Goal: Information Seeking & Learning: Check status

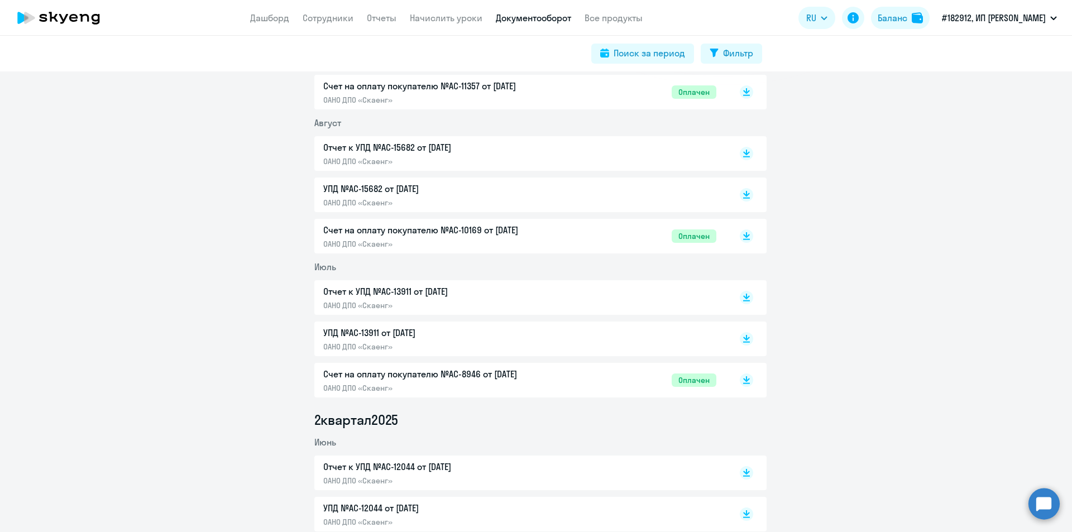
scroll to position [279, 0]
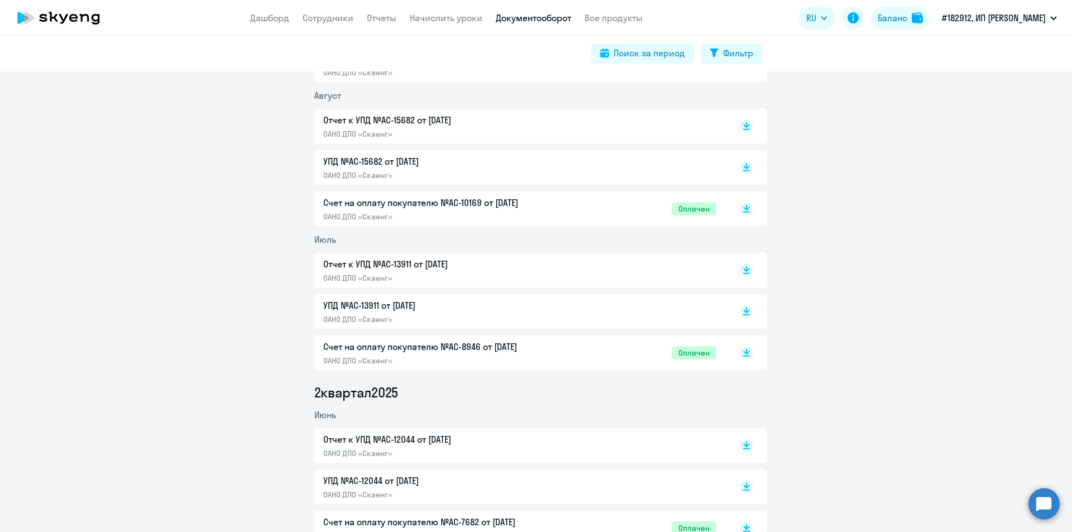
click at [743, 270] on icon at bounding box center [746, 268] width 7 height 6
click at [745, 209] on rect at bounding box center [746, 208] width 13 height 13
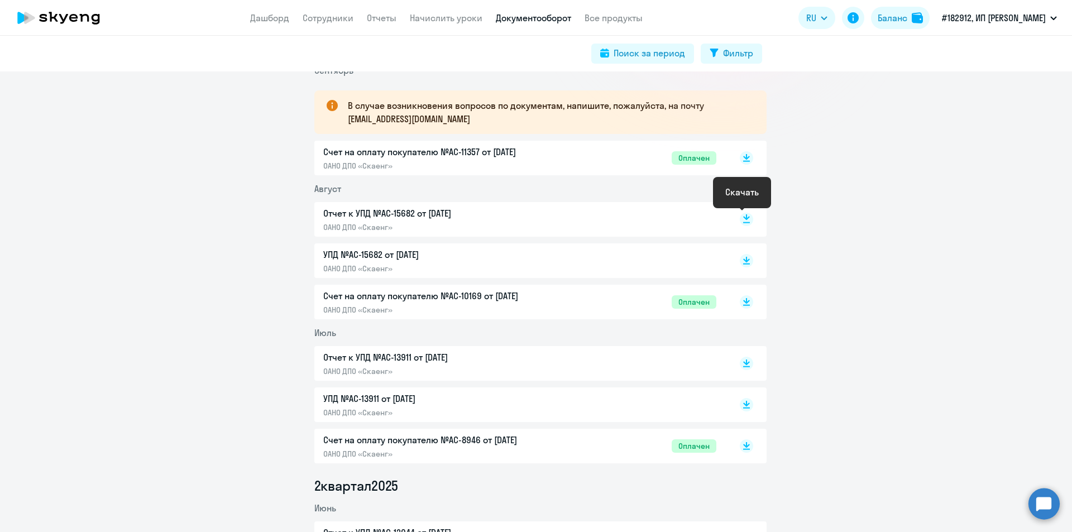
click at [744, 218] on icon at bounding box center [746, 217] width 7 height 6
click at [743, 155] on icon at bounding box center [746, 156] width 7 height 6
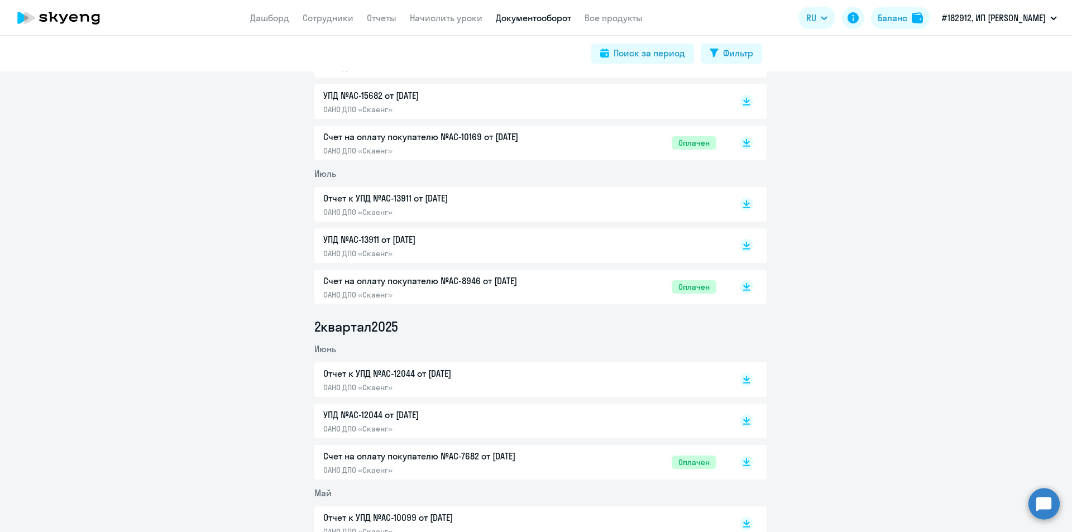
scroll to position [372, 0]
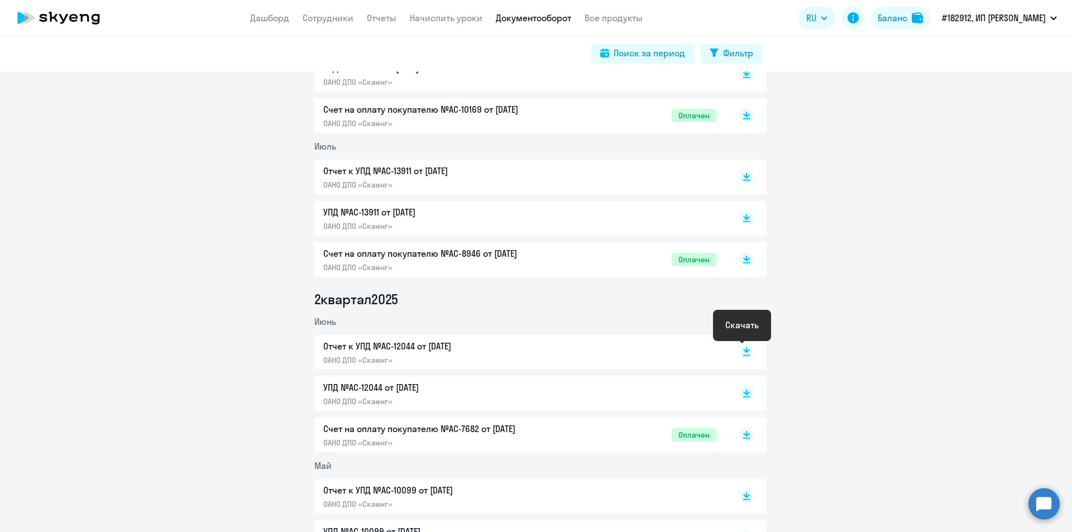
click at [743, 352] on icon at bounding box center [746, 350] width 7 height 6
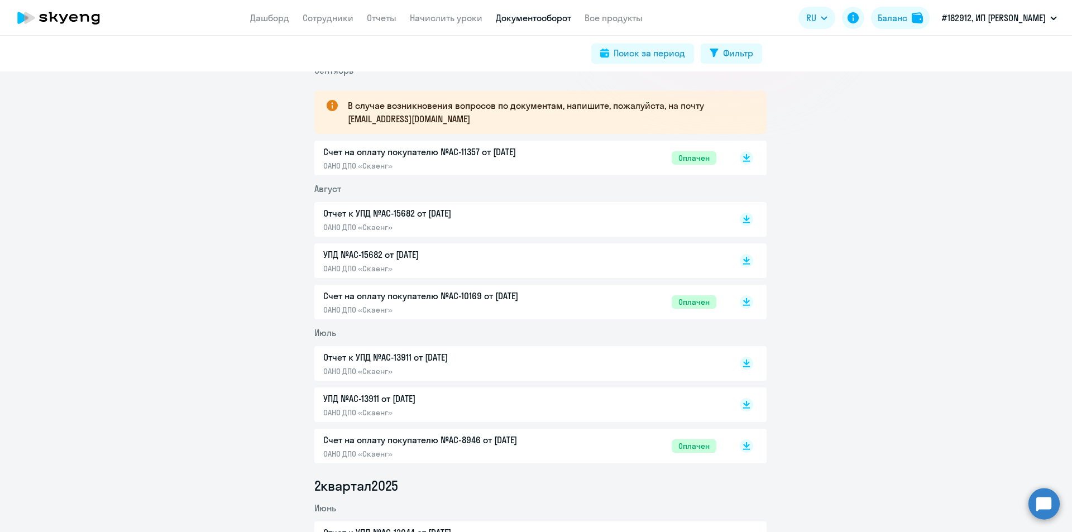
scroll to position [279, 0]
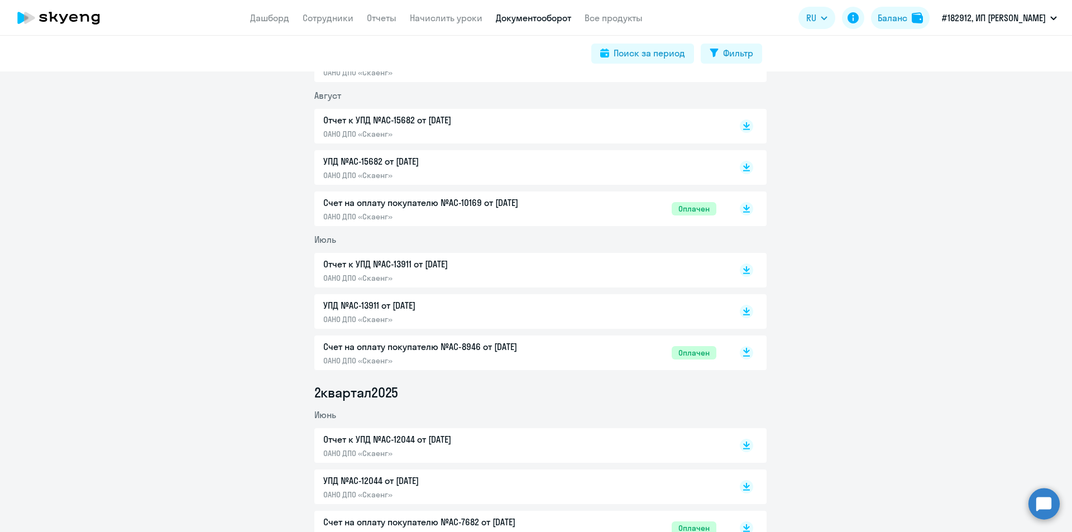
click at [744, 355] on rect at bounding box center [746, 352] width 13 height 13
click at [341, 19] on link "Сотрудники" at bounding box center [328, 17] width 51 height 11
select select "30"
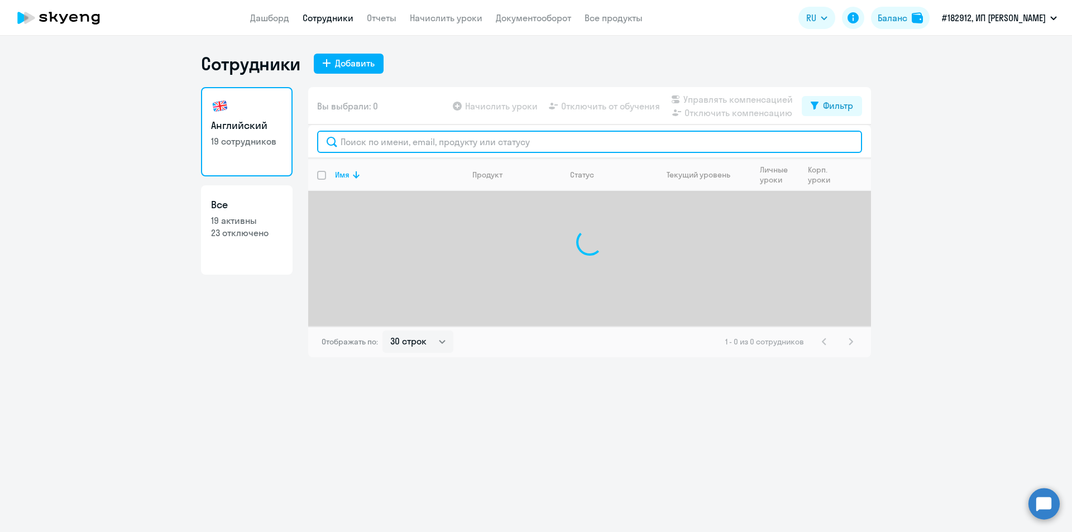
click at [425, 147] on input "text" at bounding box center [589, 142] width 545 height 22
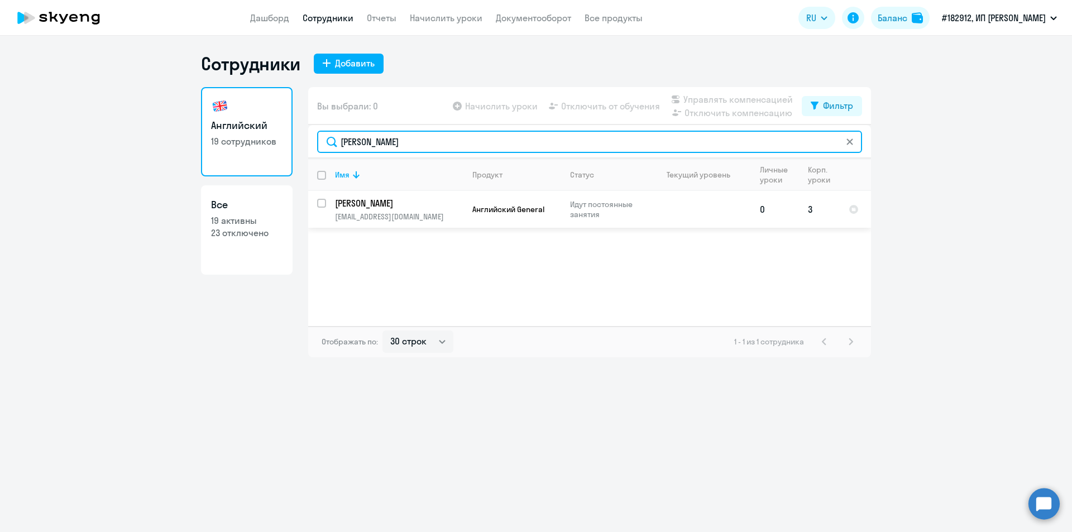
type input "[PERSON_NAME]"
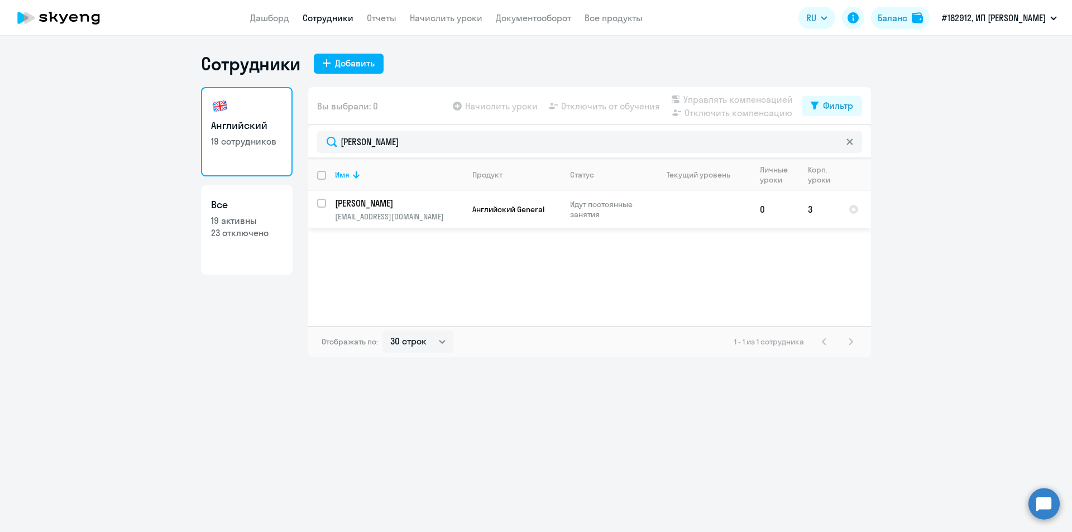
click at [375, 201] on p "[PERSON_NAME]" at bounding box center [398, 203] width 126 height 12
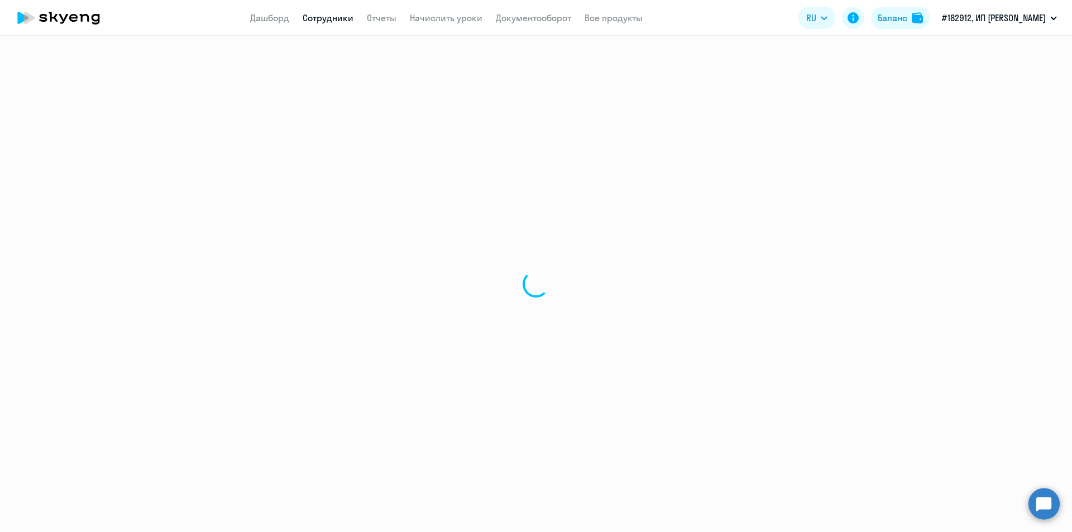
select select "english"
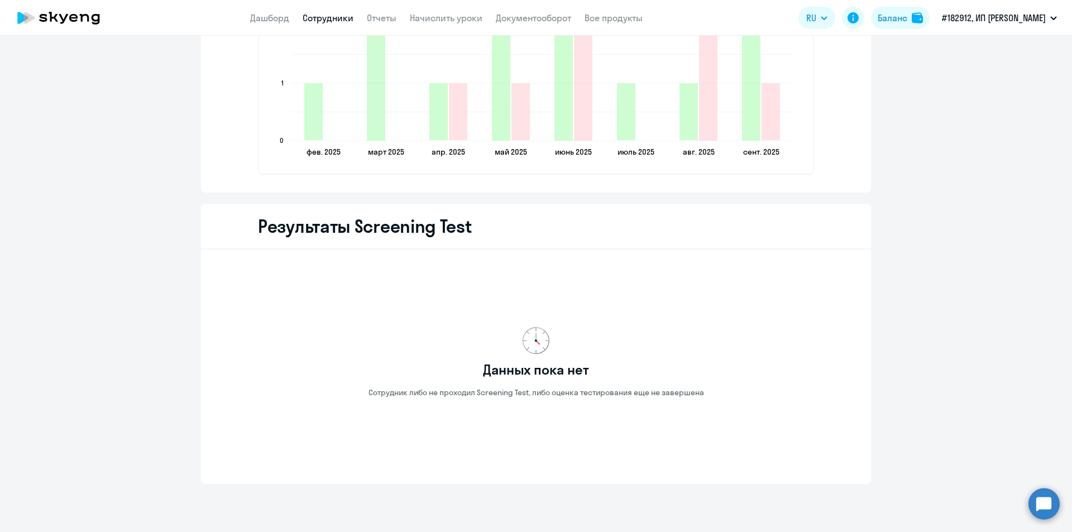
scroll to position [1652, 0]
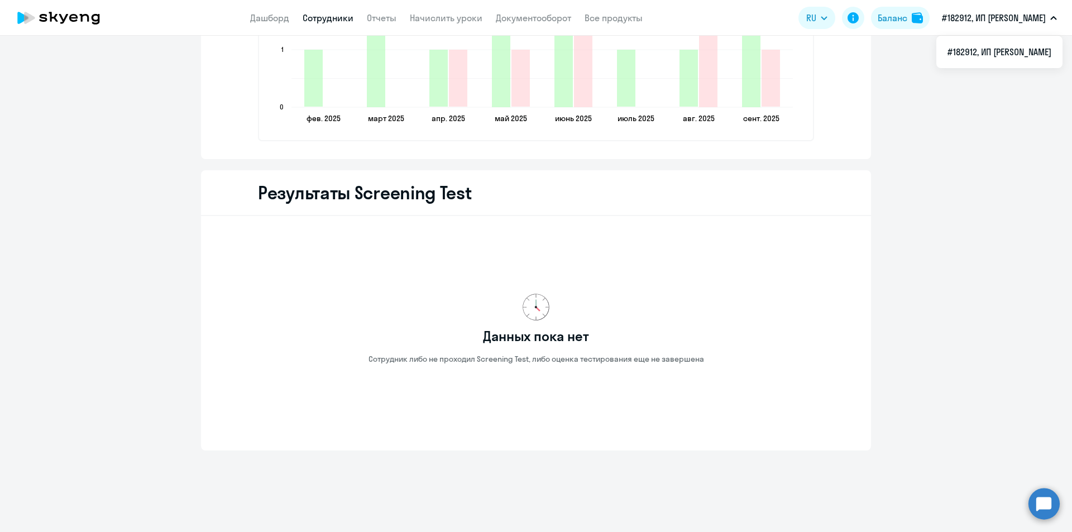
click at [319, 12] on link "Сотрудники" at bounding box center [328, 17] width 51 height 11
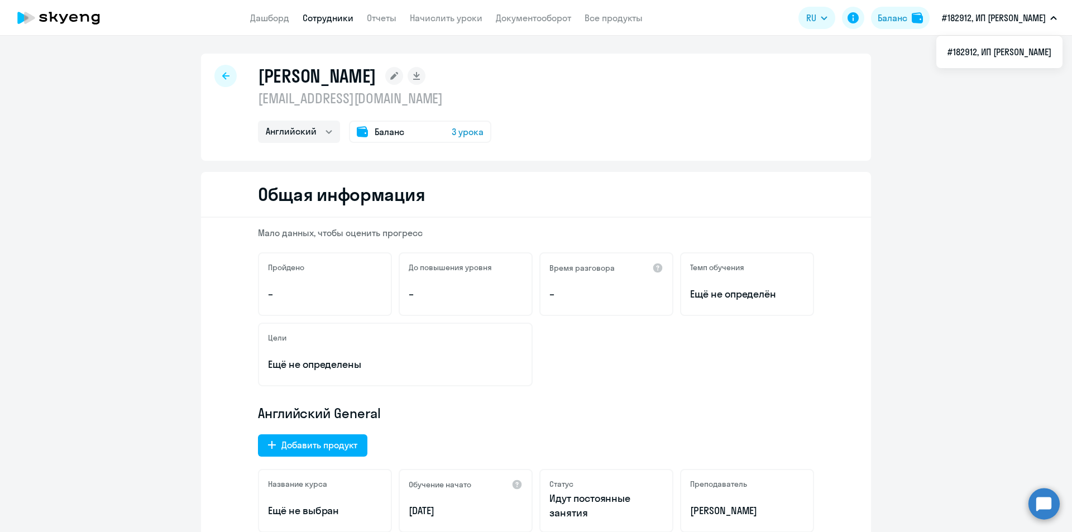
select select "30"
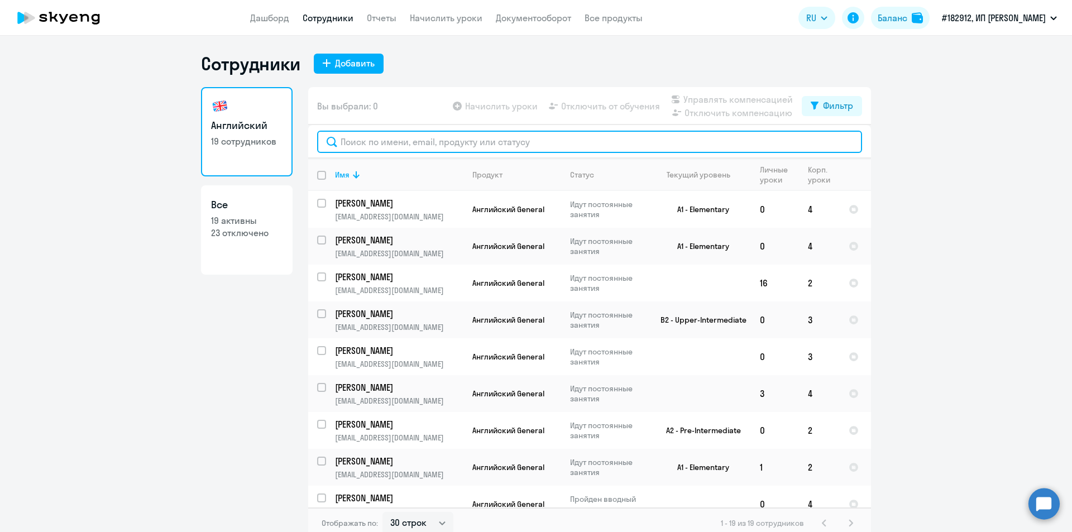
click at [424, 143] on input "text" at bounding box center [589, 142] width 545 height 22
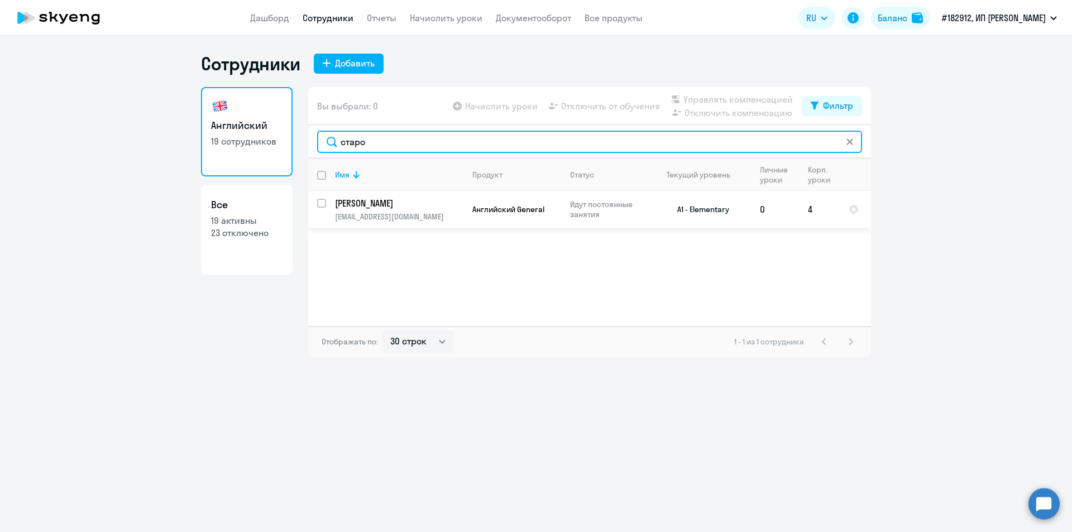
type input "старо"
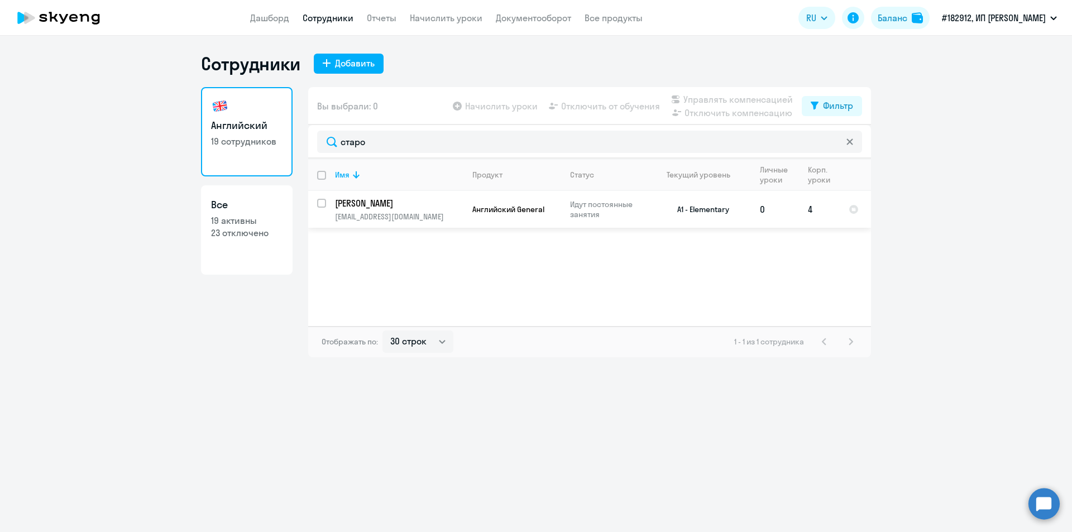
click at [385, 204] on p "[PERSON_NAME]" at bounding box center [398, 203] width 126 height 12
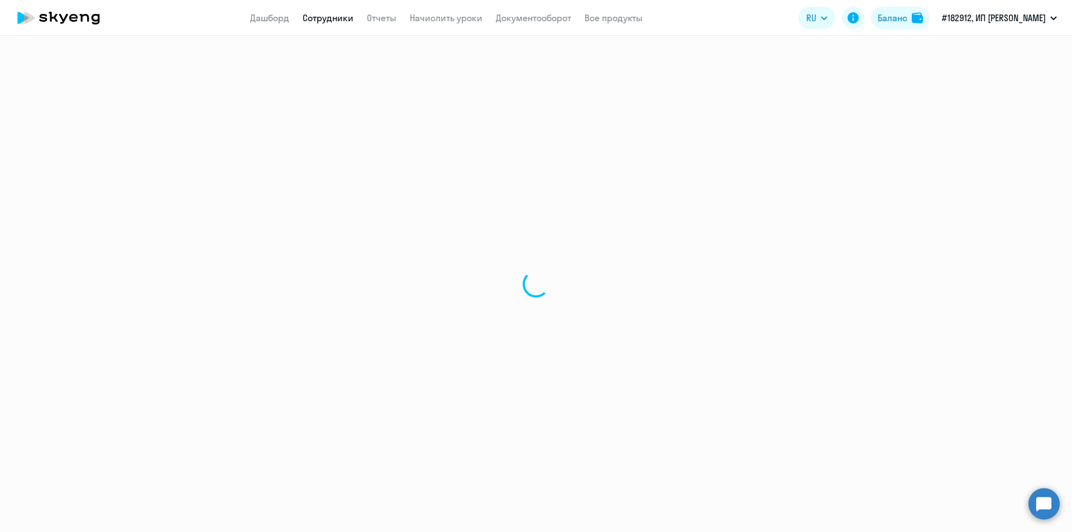
select select "english"
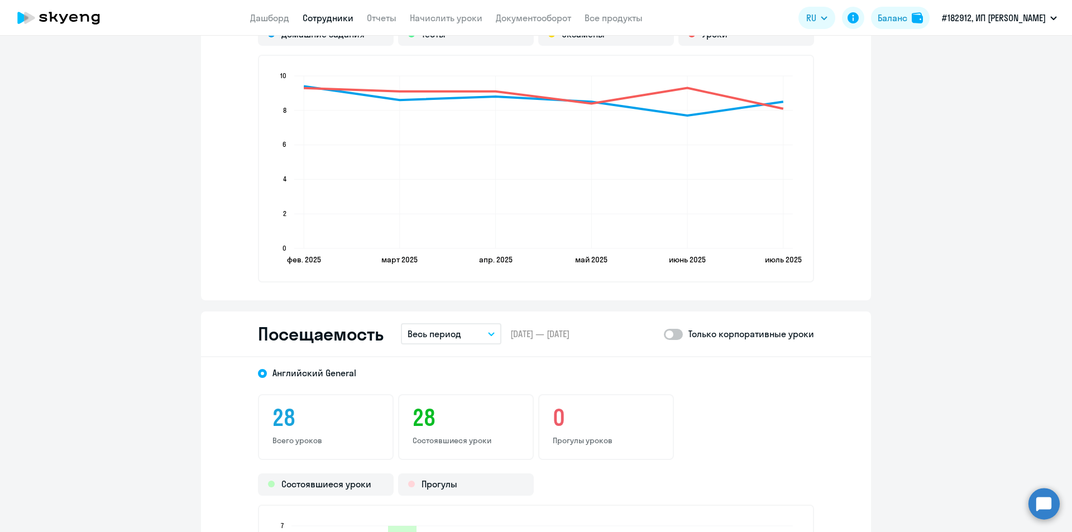
scroll to position [1023, 0]
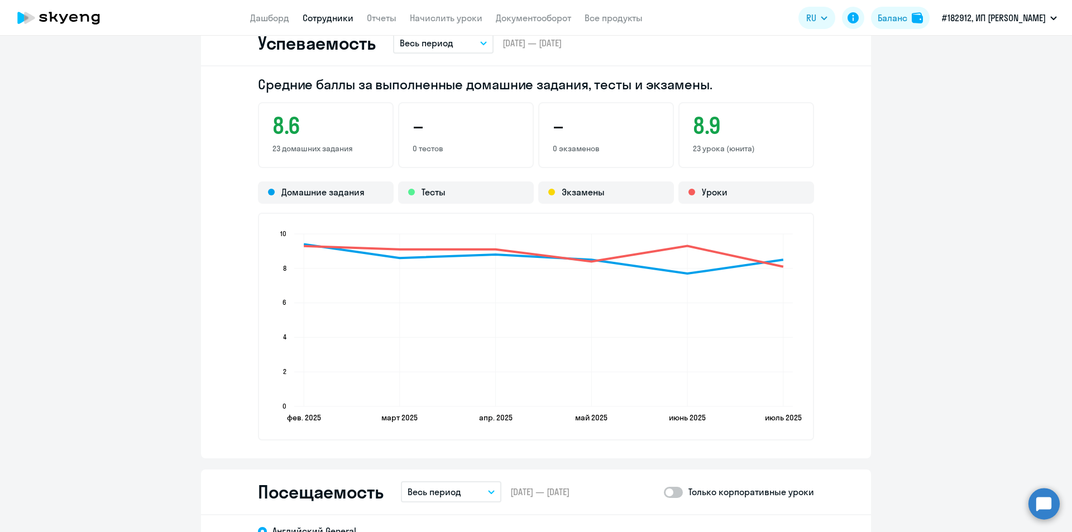
click at [332, 15] on link "Сотрудники" at bounding box center [328, 17] width 51 height 11
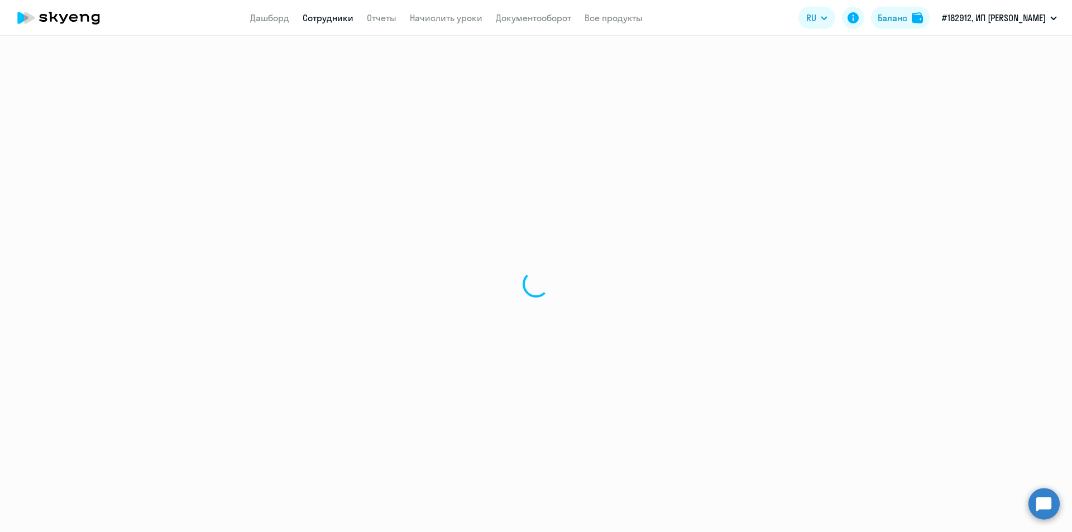
select select "30"
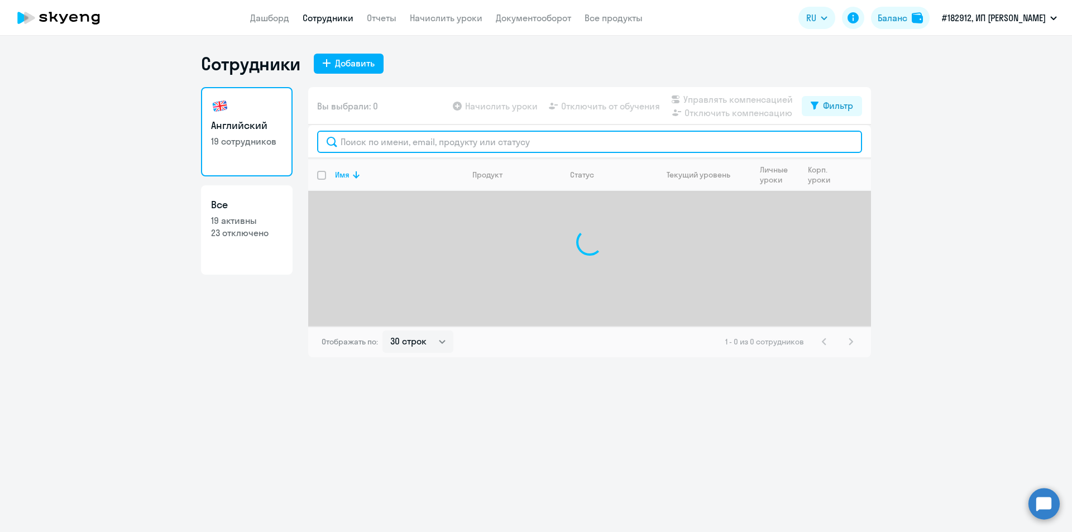
click at [406, 140] on input "text" at bounding box center [589, 142] width 545 height 22
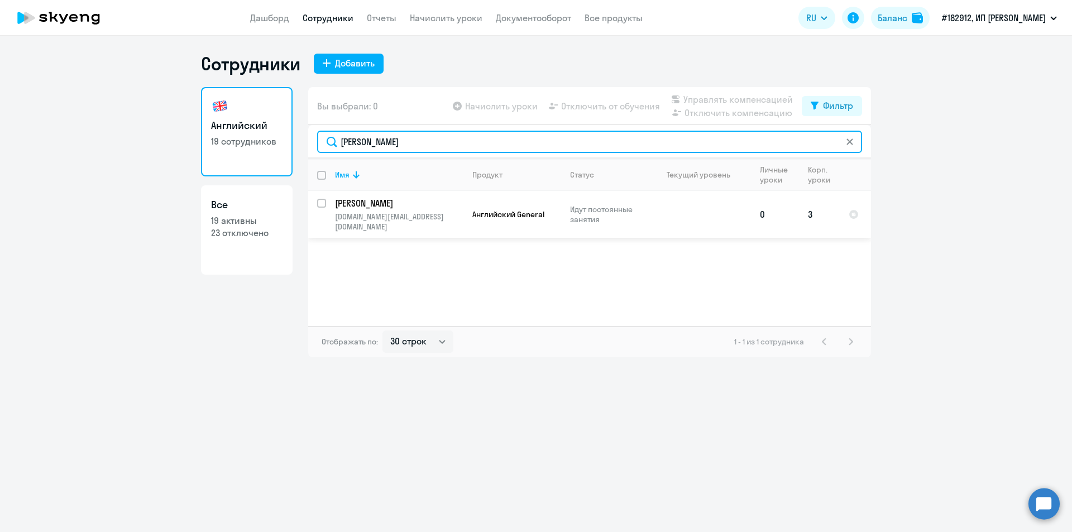
type input "[PERSON_NAME]"
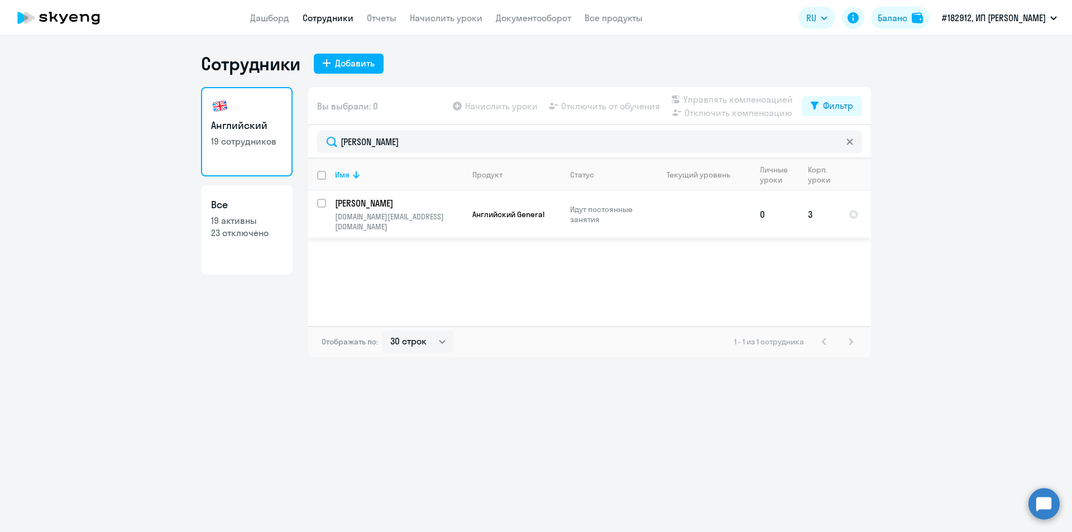
click at [365, 205] on p "[PERSON_NAME]" at bounding box center [398, 203] width 126 height 12
select select "english"
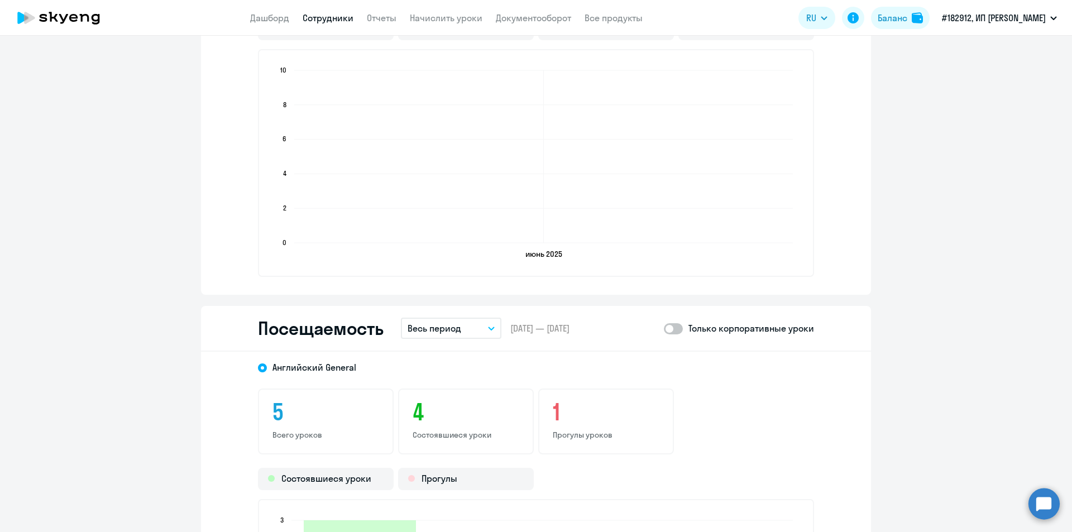
scroll to position [1023, 0]
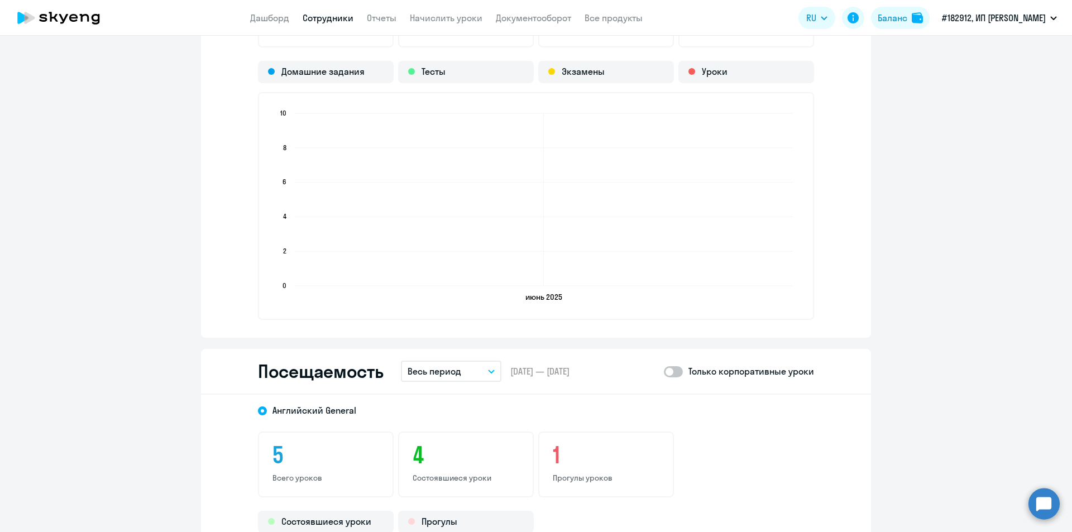
click at [338, 20] on link "Сотрудники" at bounding box center [328, 17] width 51 height 11
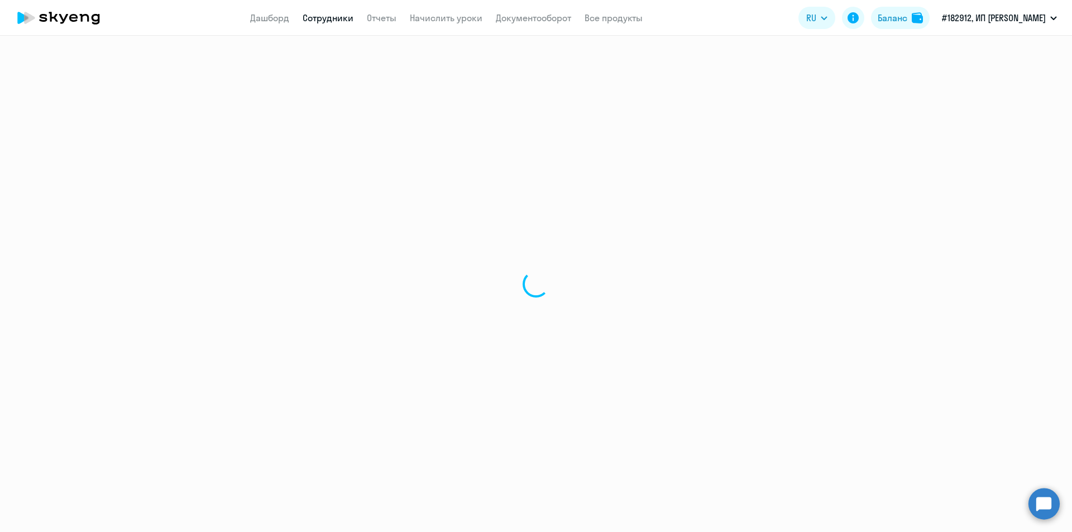
select select "30"
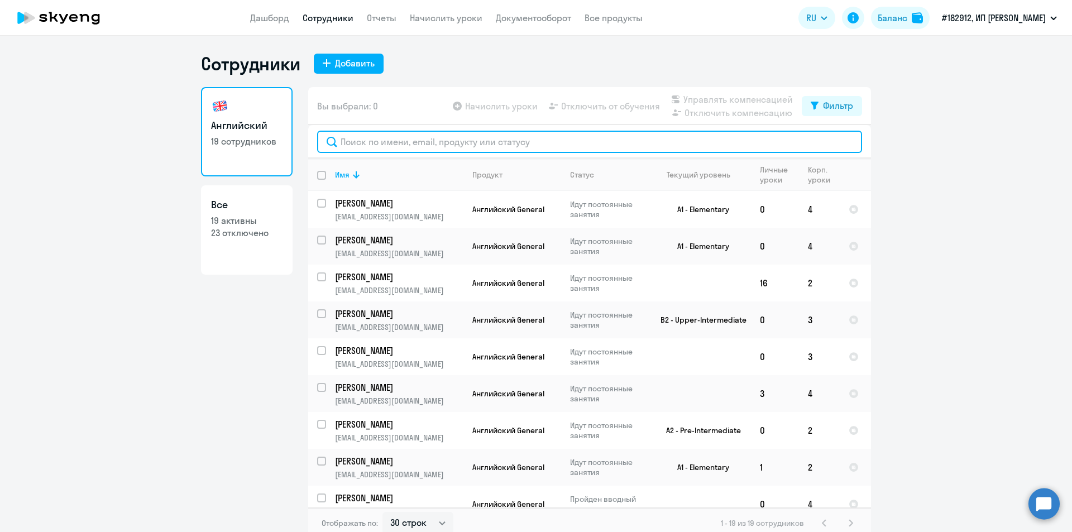
click at [435, 145] on input "text" at bounding box center [589, 142] width 545 height 22
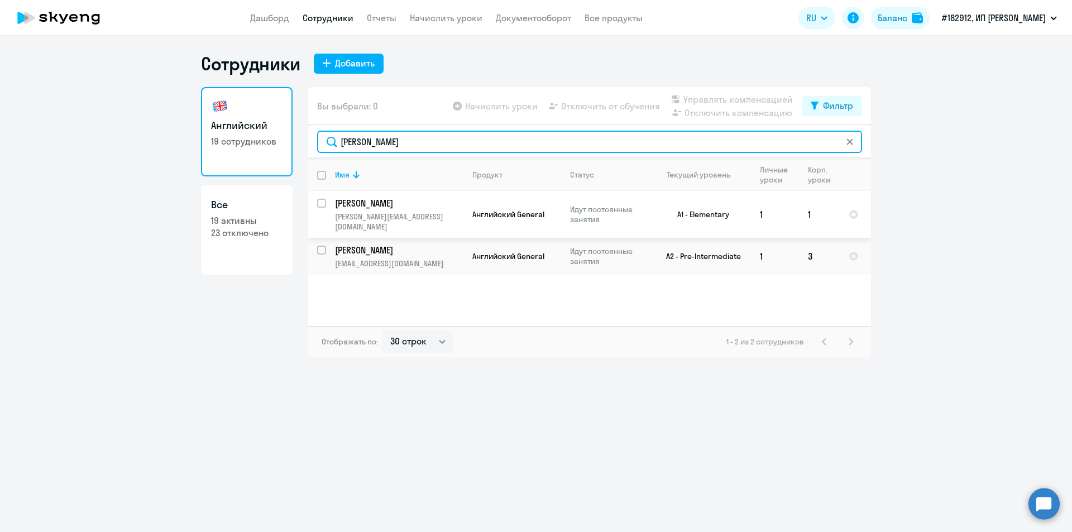
type input "[PERSON_NAME]"
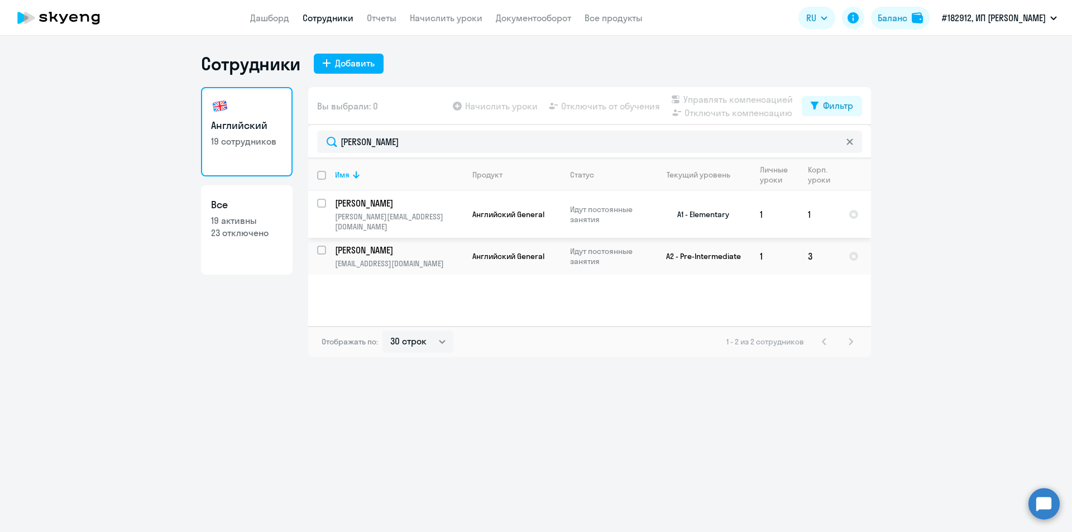
click at [375, 205] on p "[PERSON_NAME]" at bounding box center [398, 203] width 126 height 12
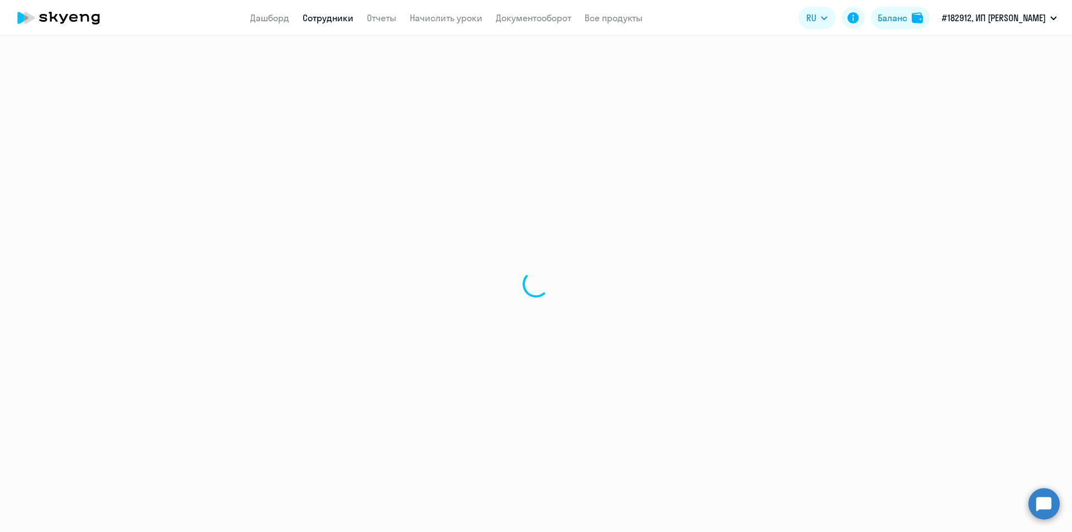
select select "english"
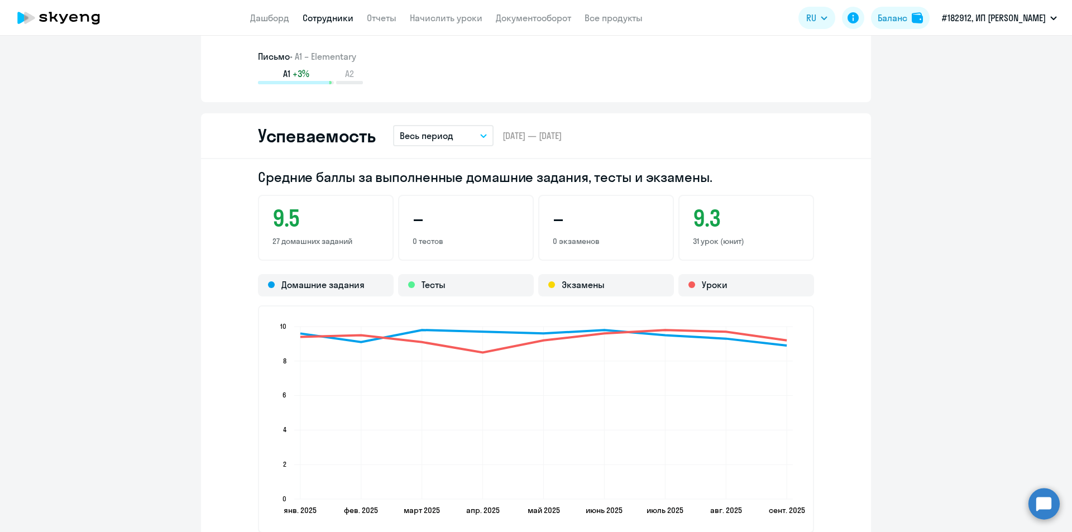
scroll to position [1023, 0]
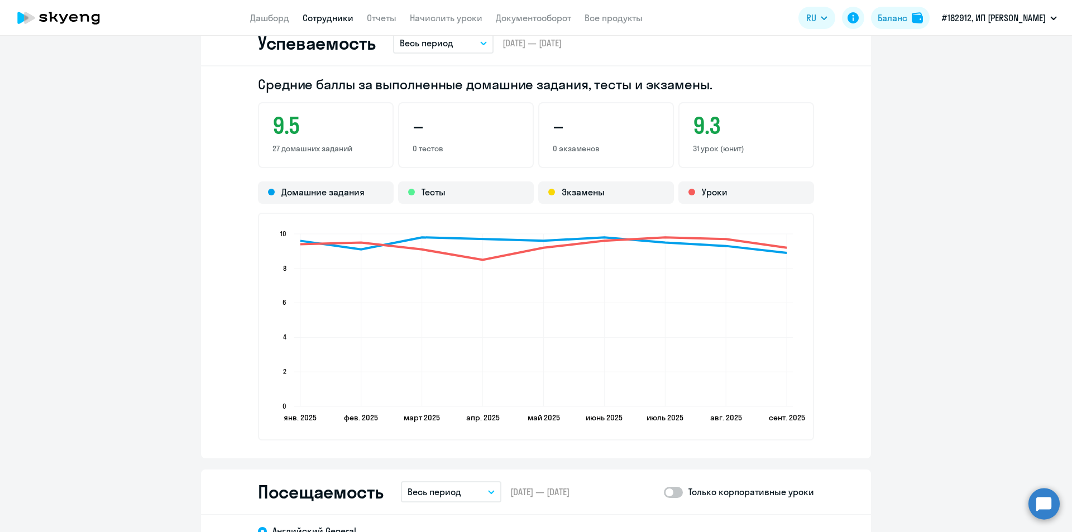
click at [481, 44] on icon "button" at bounding box center [484, 43] width 6 height 3
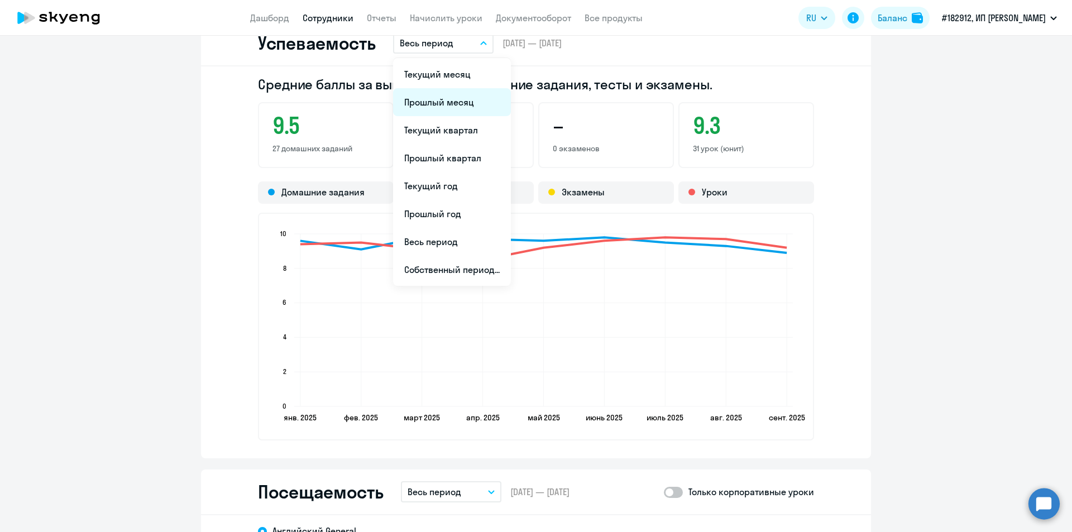
click at [451, 105] on li "Прошлый месяц" at bounding box center [452, 102] width 118 height 28
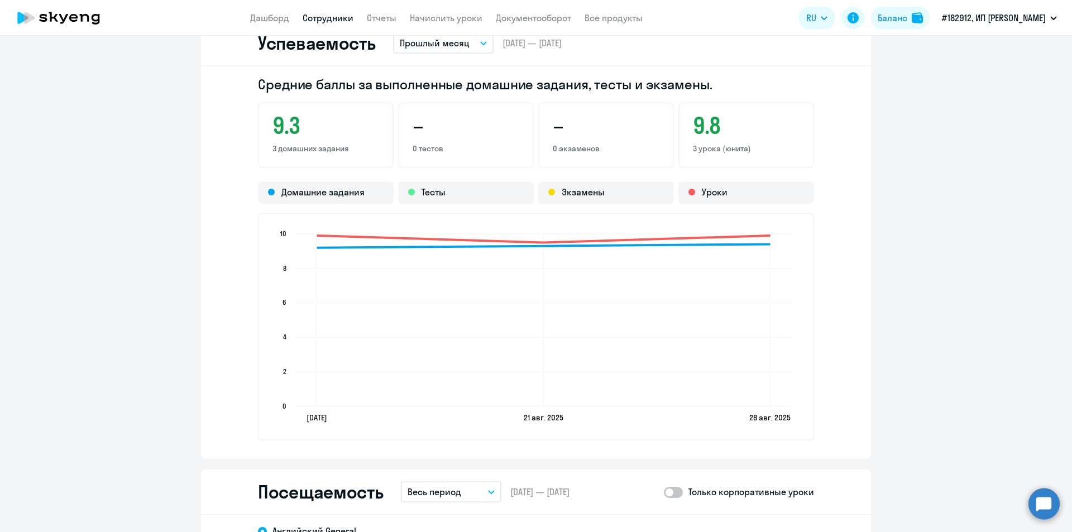
click at [480, 45] on icon "button" at bounding box center [483, 43] width 7 height 4
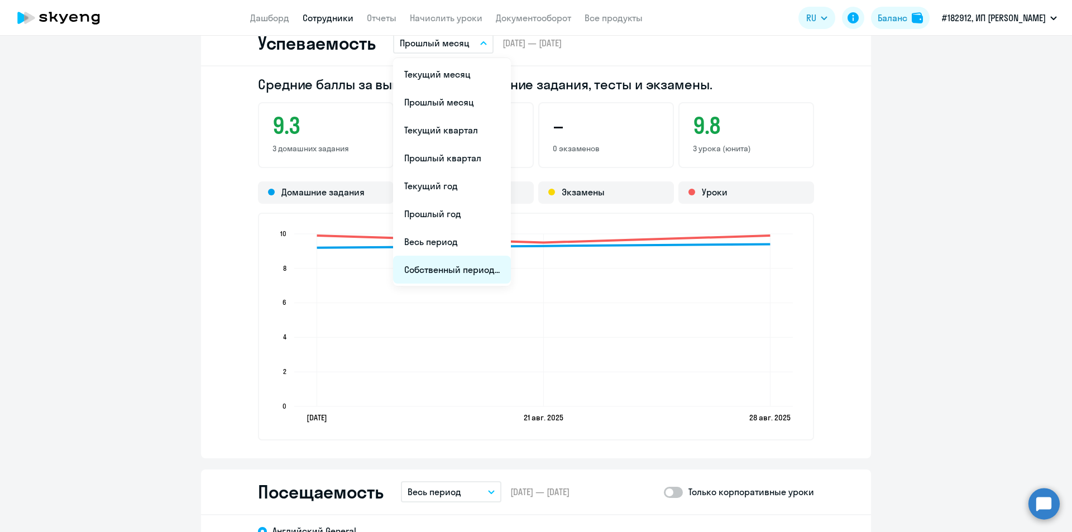
click at [438, 268] on li "Собственный период..." at bounding box center [452, 270] width 118 height 28
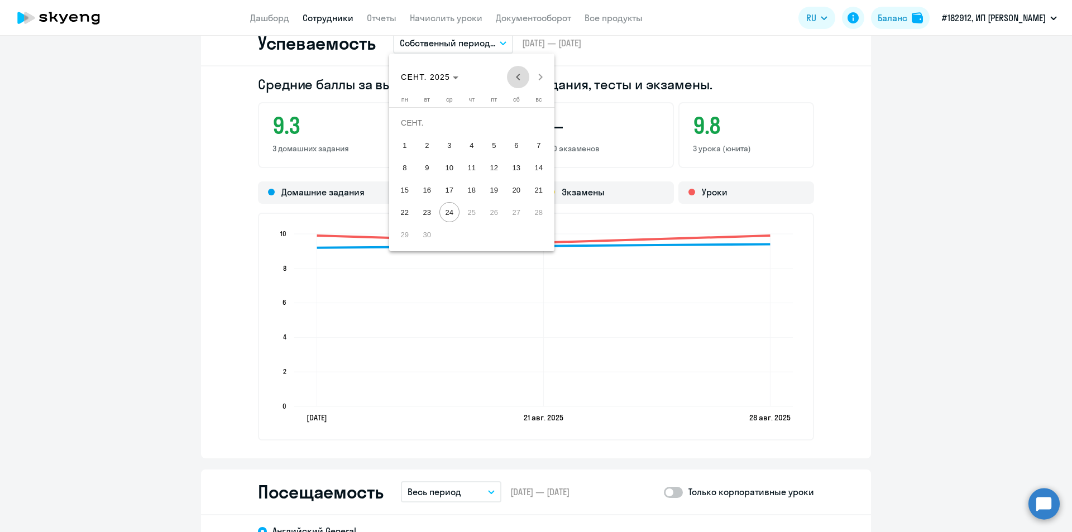
click at [519, 75] on span "Previous month" at bounding box center [518, 77] width 22 height 22
click at [428, 141] on span "1" at bounding box center [427, 145] width 20 height 20
click at [473, 237] on span "31" at bounding box center [472, 234] width 20 height 20
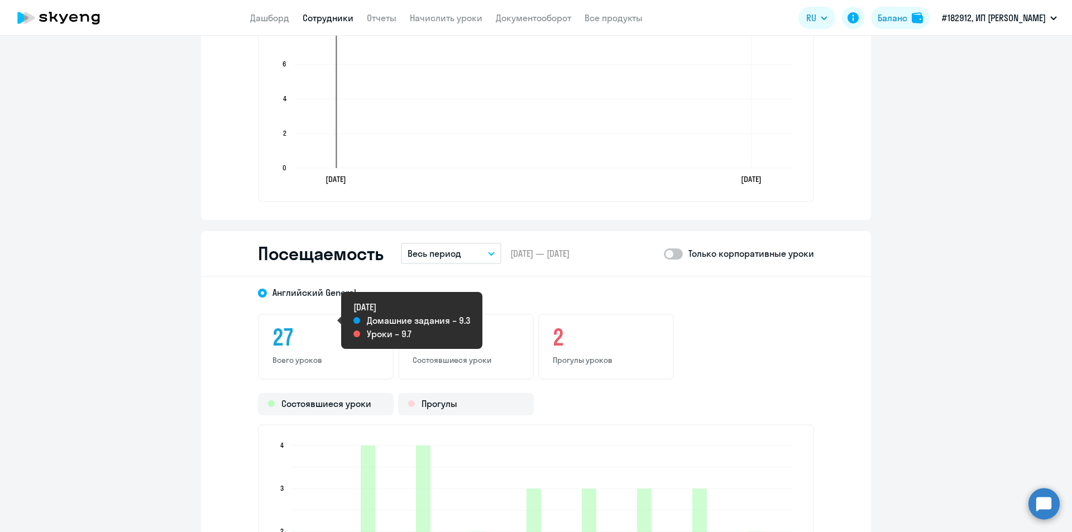
scroll to position [1302, 0]
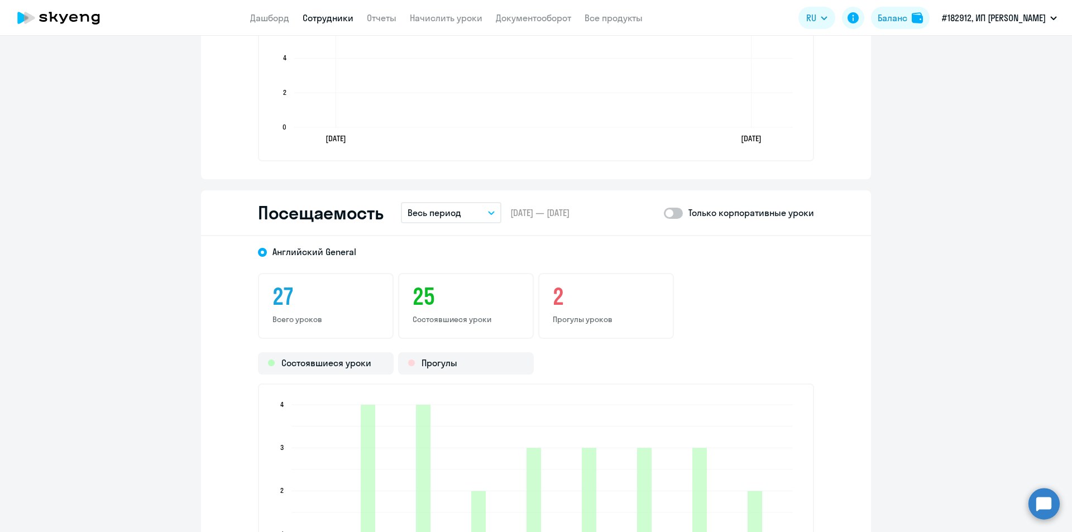
click at [488, 213] on icon "button" at bounding box center [491, 213] width 7 height 4
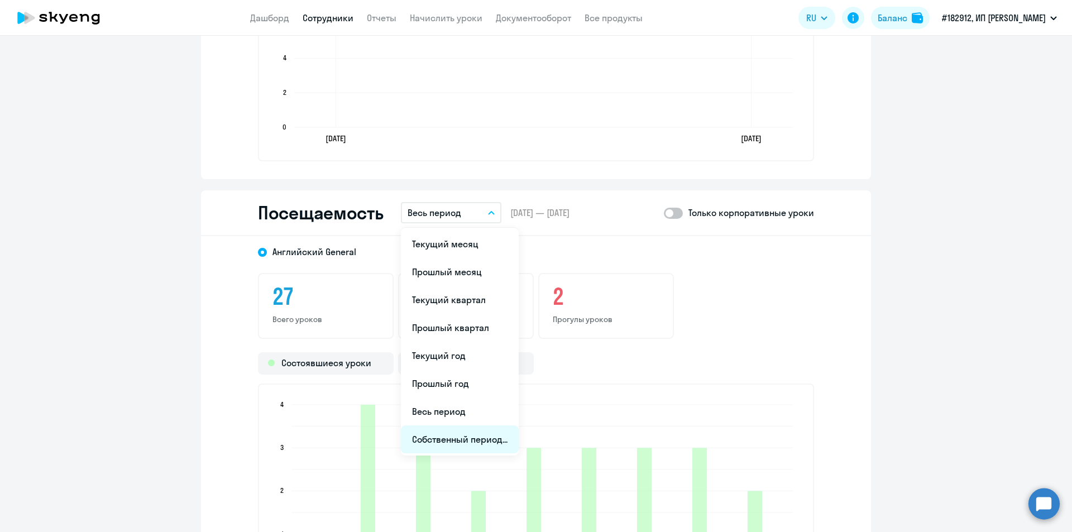
click at [453, 439] on li "Собственный период..." at bounding box center [460, 439] width 118 height 28
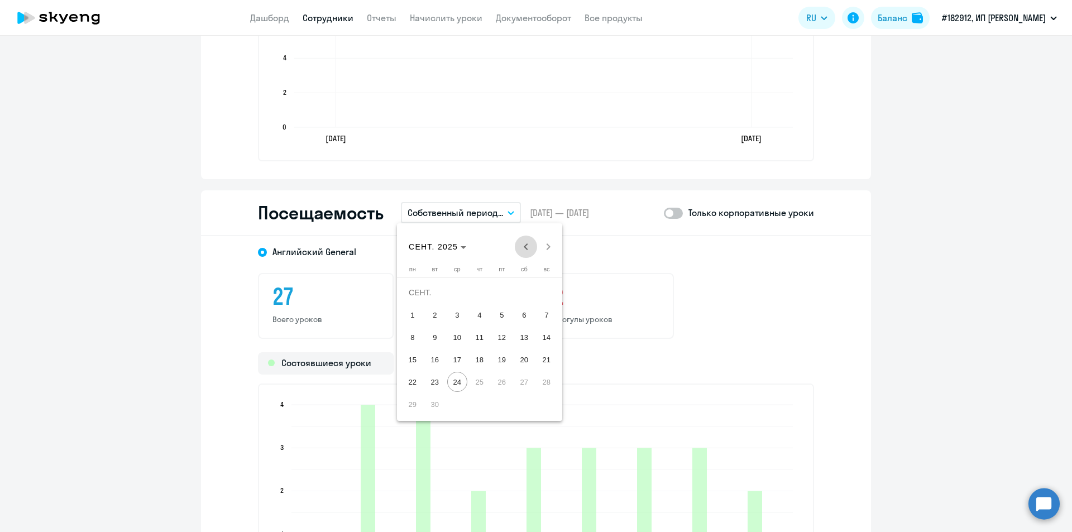
click at [525, 249] on span "Previous month" at bounding box center [526, 247] width 22 height 22
click at [437, 322] on span "1" at bounding box center [435, 315] width 20 height 20
click at [479, 410] on span "31" at bounding box center [479, 404] width 20 height 20
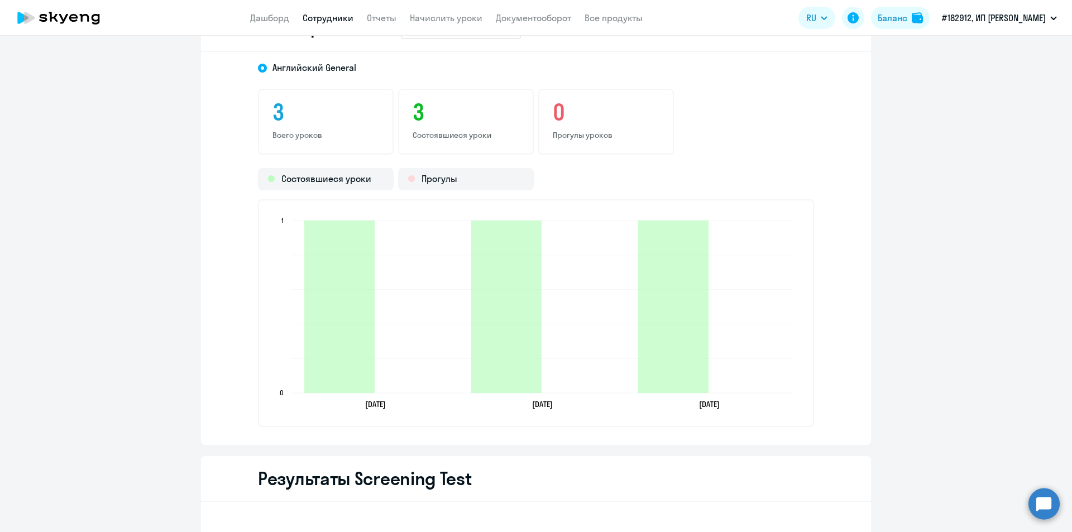
scroll to position [1395, 0]
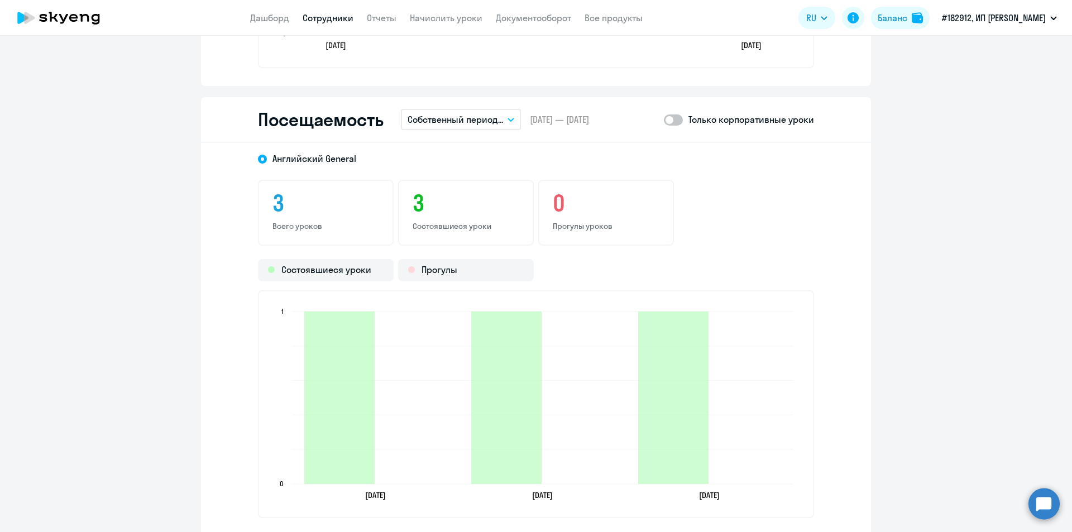
click at [505, 123] on button "Собственный период..." at bounding box center [461, 119] width 120 height 21
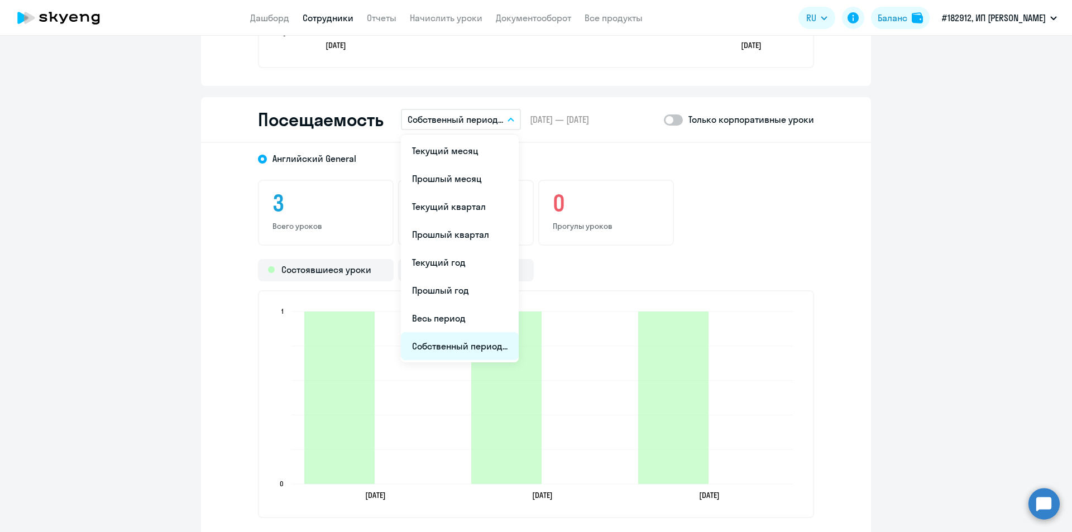
click at [472, 341] on li "Собственный период..." at bounding box center [460, 346] width 118 height 28
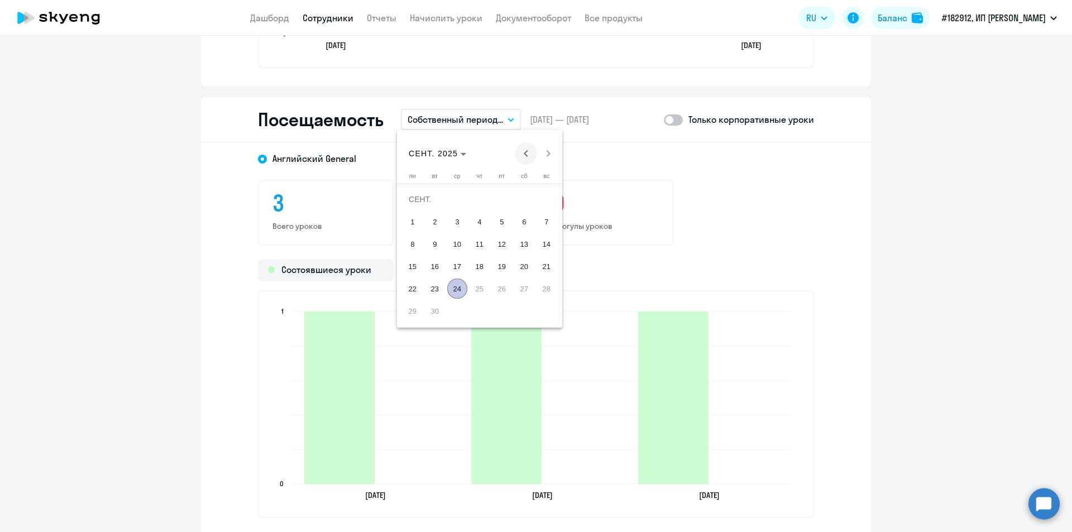
click at [521, 155] on span "Previous month" at bounding box center [526, 153] width 22 height 22
click at [482, 207] on span "1" at bounding box center [479, 199] width 20 height 20
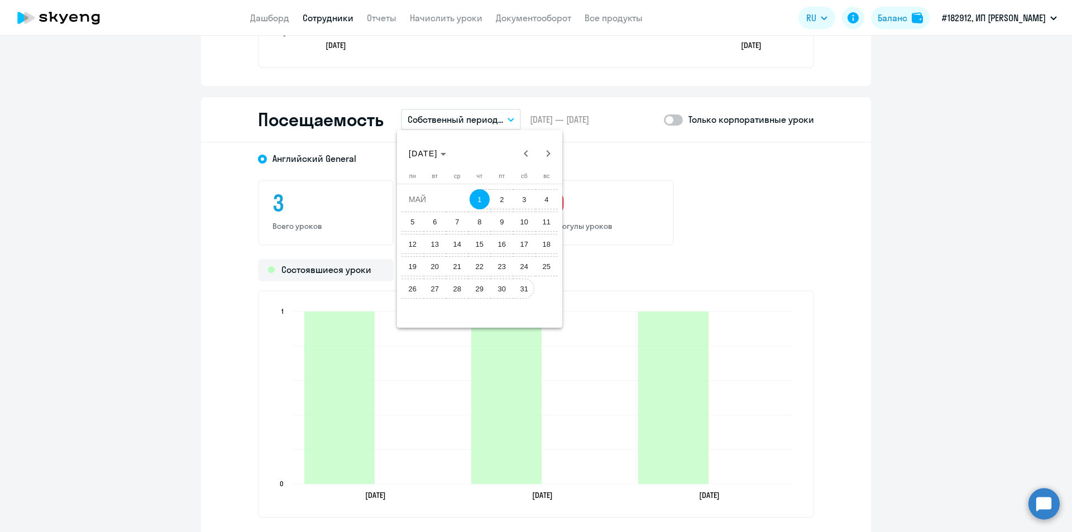
click at [519, 294] on span "31" at bounding box center [524, 289] width 20 height 20
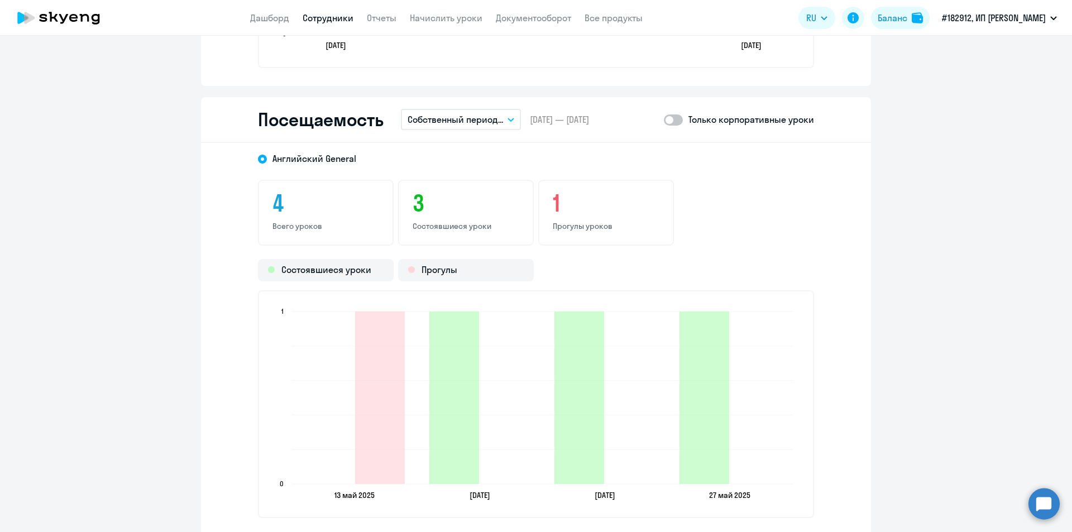
click at [513, 121] on button "Собственный период..." at bounding box center [461, 119] width 120 height 21
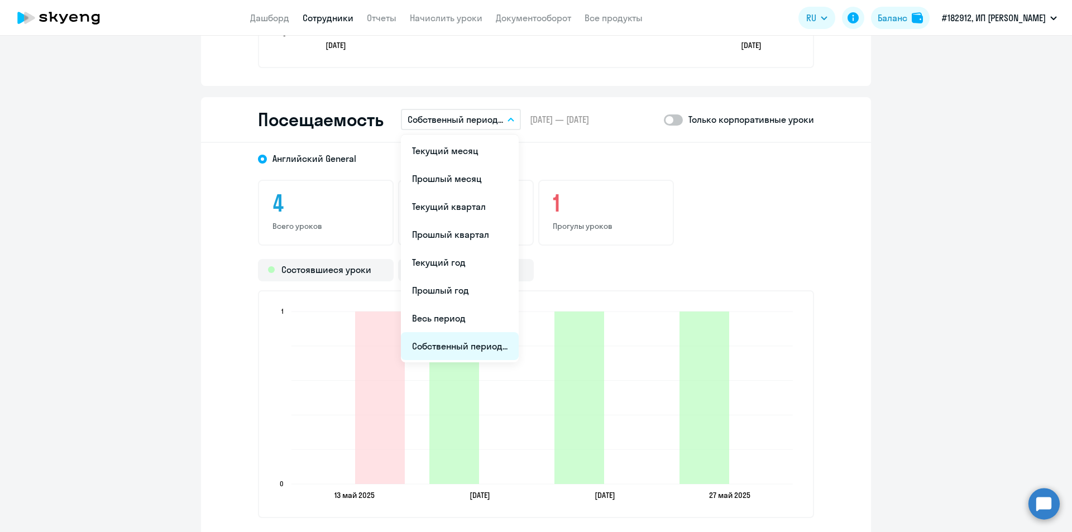
click at [476, 343] on li "Собственный период..." at bounding box center [460, 346] width 118 height 28
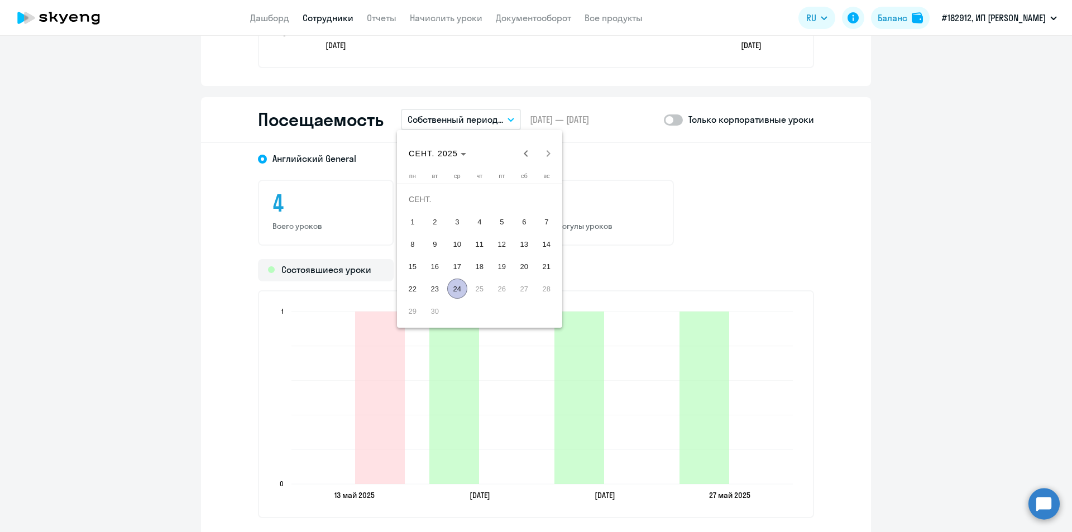
click at [545, 149] on div "[DATE] [DATE]" at bounding box center [480, 153] width 160 height 22
click at [553, 154] on div "[DATE] [DATE]" at bounding box center [480, 153] width 160 height 22
click at [526, 154] on span "Previous month" at bounding box center [526, 153] width 22 height 22
click at [527, 159] on span "Previous month" at bounding box center [526, 153] width 22 height 22
click at [430, 214] on span "1" at bounding box center [435, 222] width 20 height 20
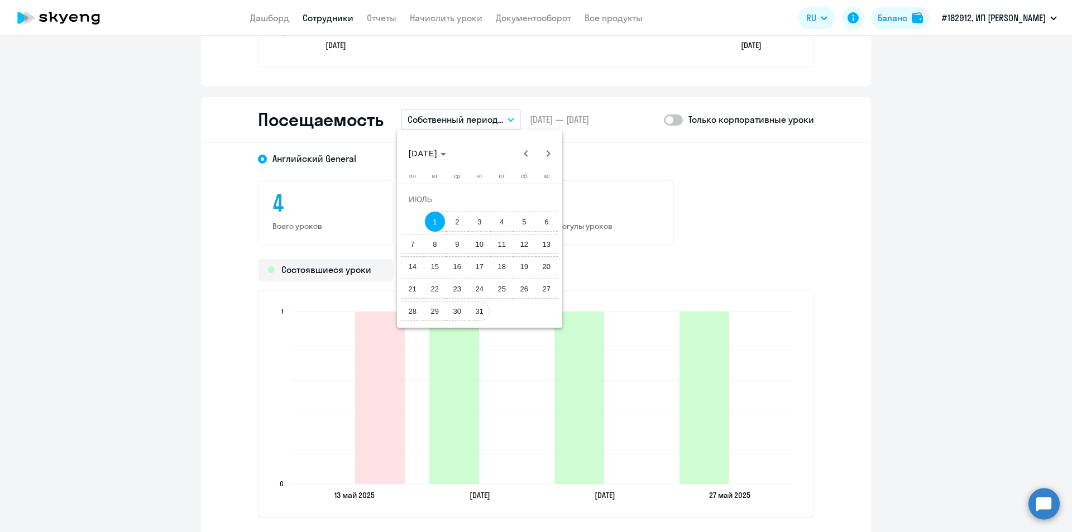
click at [481, 315] on span "31" at bounding box center [479, 311] width 20 height 20
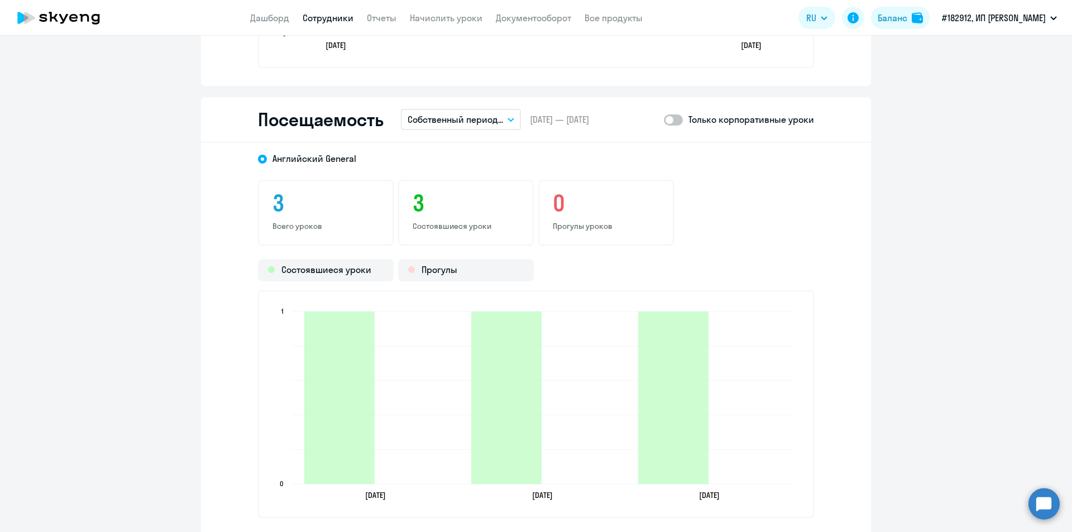
click at [500, 118] on button "Собственный период..." at bounding box center [461, 119] width 120 height 21
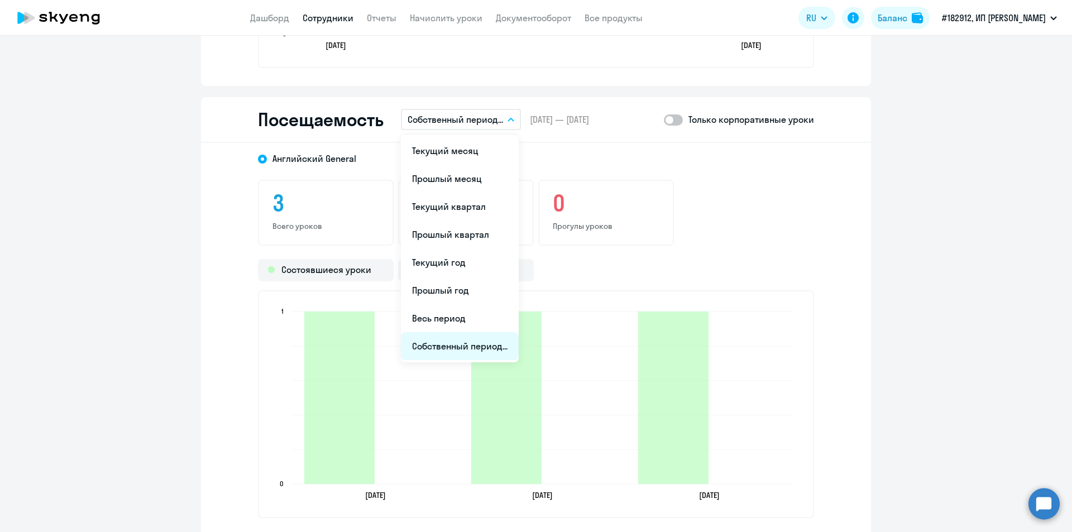
click at [448, 342] on li "Собственный период..." at bounding box center [460, 346] width 118 height 28
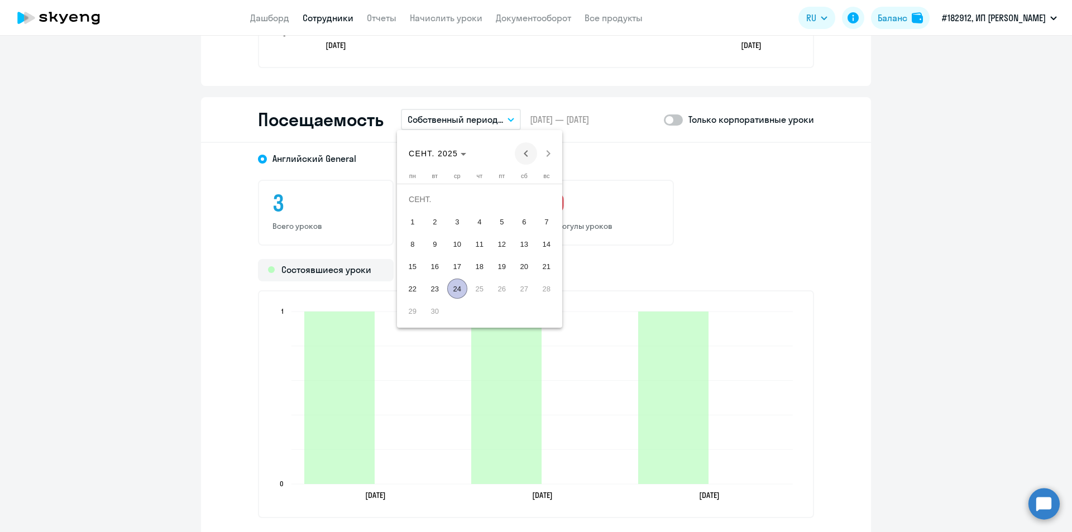
click at [524, 147] on span "Previous month" at bounding box center [526, 153] width 22 height 22
click at [548, 204] on span "1" at bounding box center [546, 199] width 20 height 20
click at [414, 311] on span "30" at bounding box center [412, 311] width 20 height 20
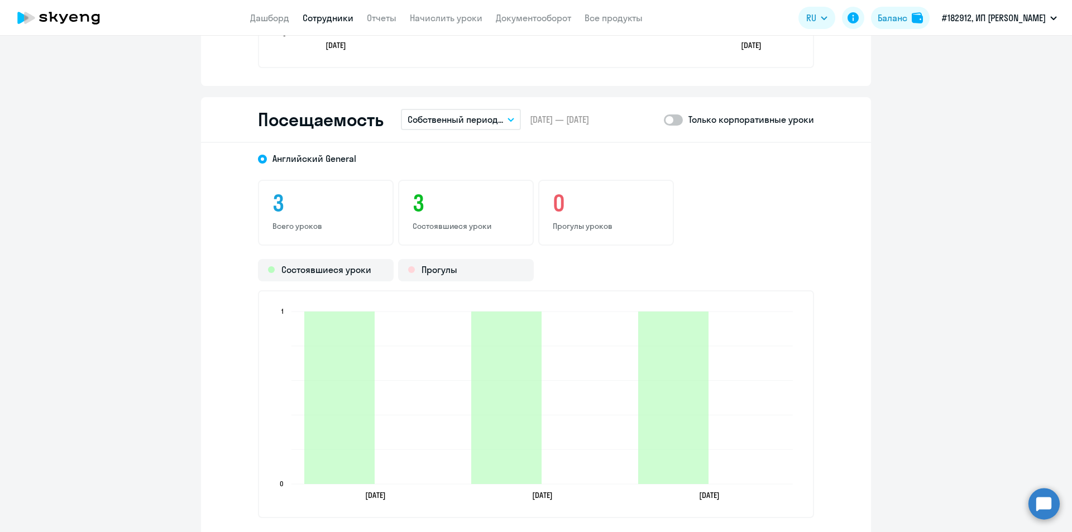
click at [513, 122] on button "Собственный период..." at bounding box center [461, 119] width 120 height 21
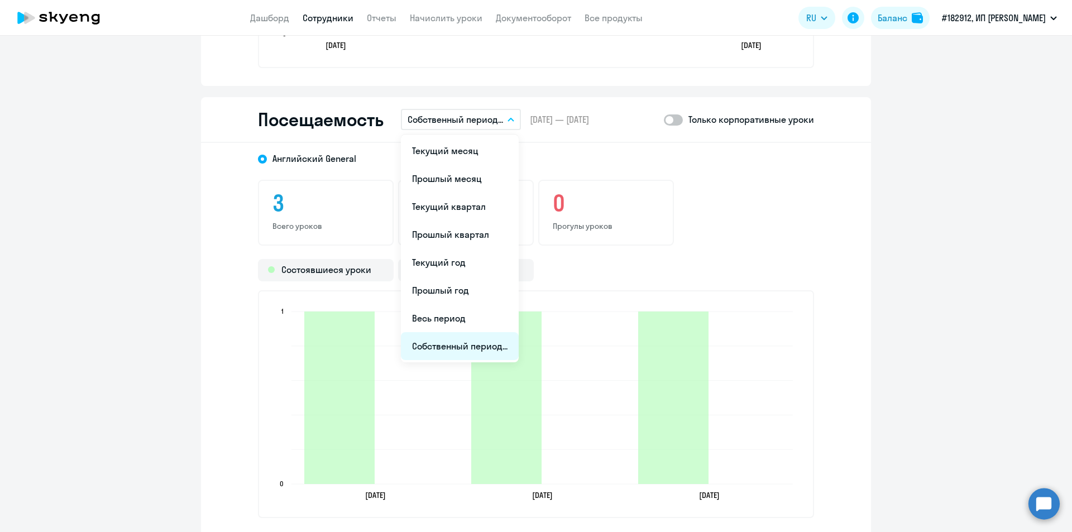
click at [496, 340] on li "Собственный период..." at bounding box center [460, 346] width 118 height 28
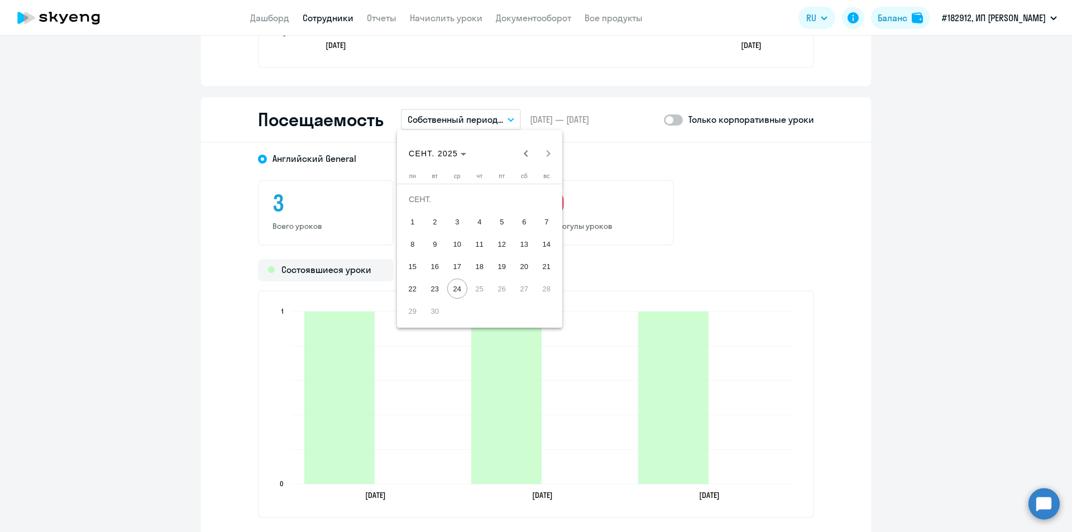
click at [547, 152] on div "[DATE] [DATE]" at bounding box center [480, 153] width 160 height 22
click at [530, 152] on span "Previous month" at bounding box center [526, 153] width 22 height 22
click at [433, 221] on span "1" at bounding box center [435, 222] width 20 height 20
click at [476, 318] on span "31" at bounding box center [479, 311] width 20 height 20
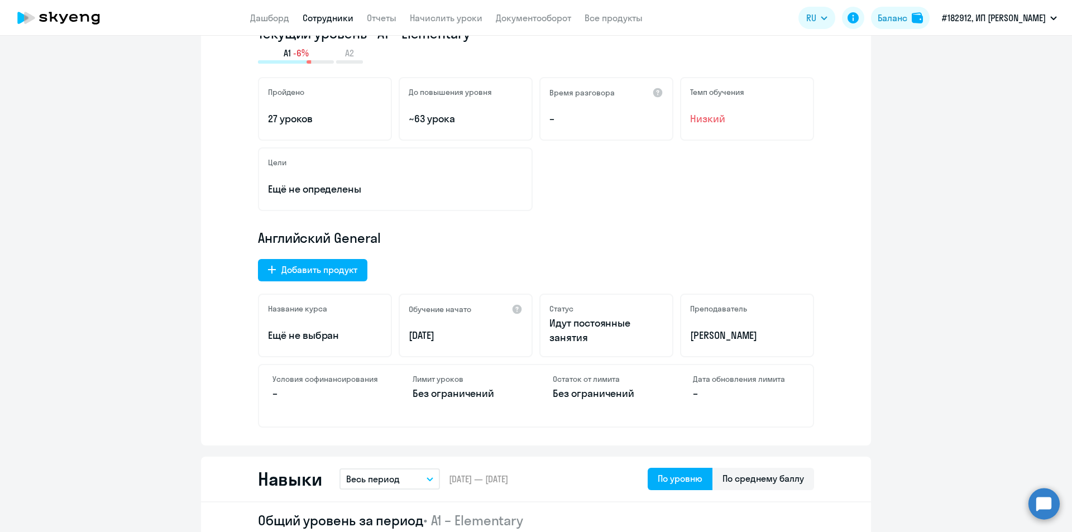
scroll to position [0, 0]
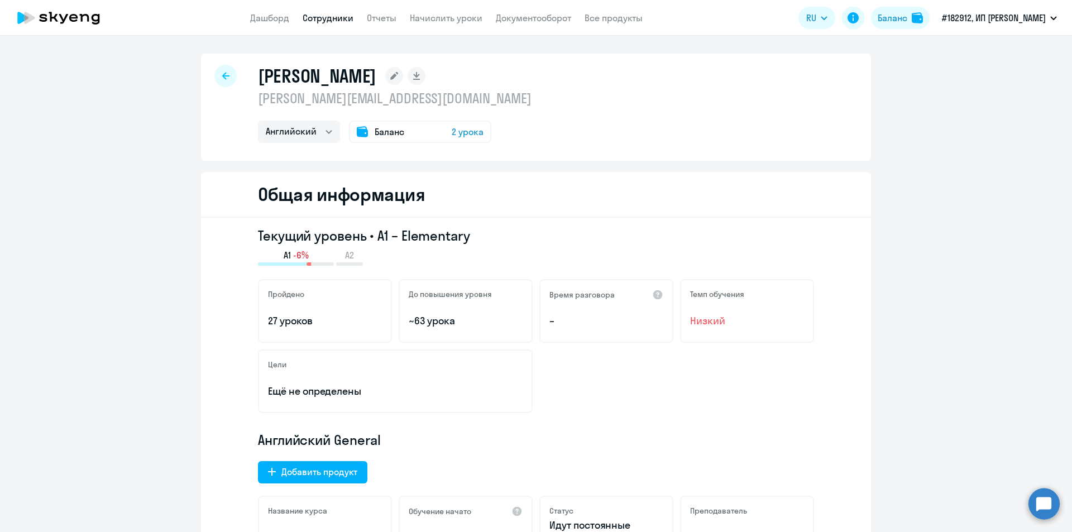
drag, startPoint x: 209, startPoint y: 75, endPoint x: 216, endPoint y: 75, distance: 6.7
click at [209, 75] on div "[PERSON_NAME] [PERSON_NAME][EMAIL_ADDRESS][DOMAIN_NAME] [PERSON_NAME] Баланс 2 …" at bounding box center [536, 107] width 670 height 107
click at [216, 75] on div at bounding box center [225, 76] width 22 height 22
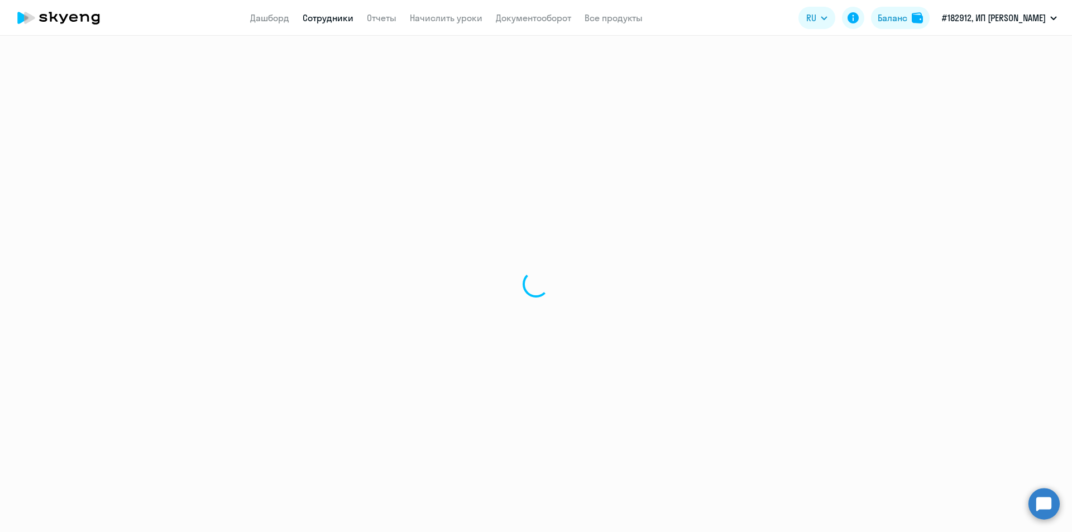
select select "30"
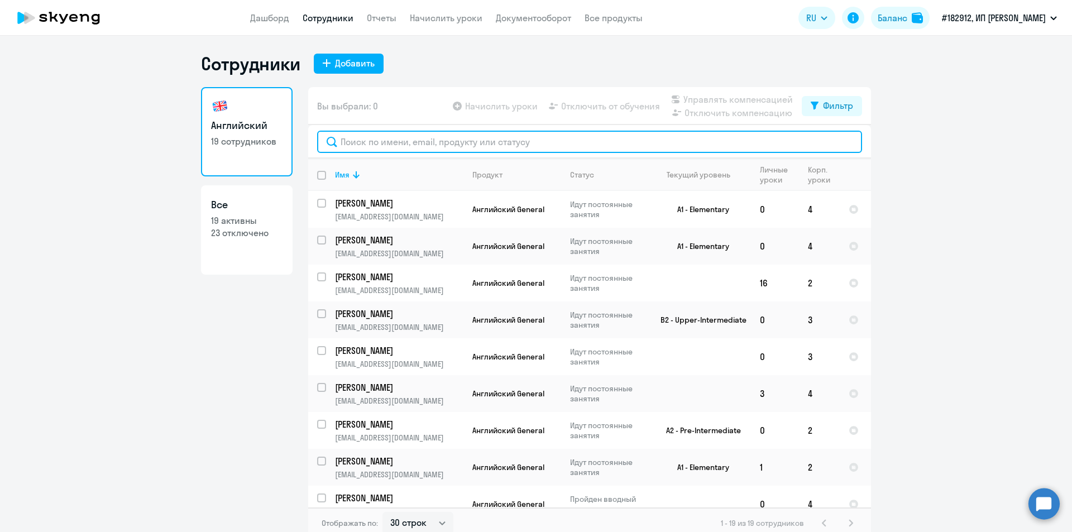
click at [364, 140] on input "text" at bounding box center [589, 142] width 545 height 22
type input "[PERSON_NAME]"
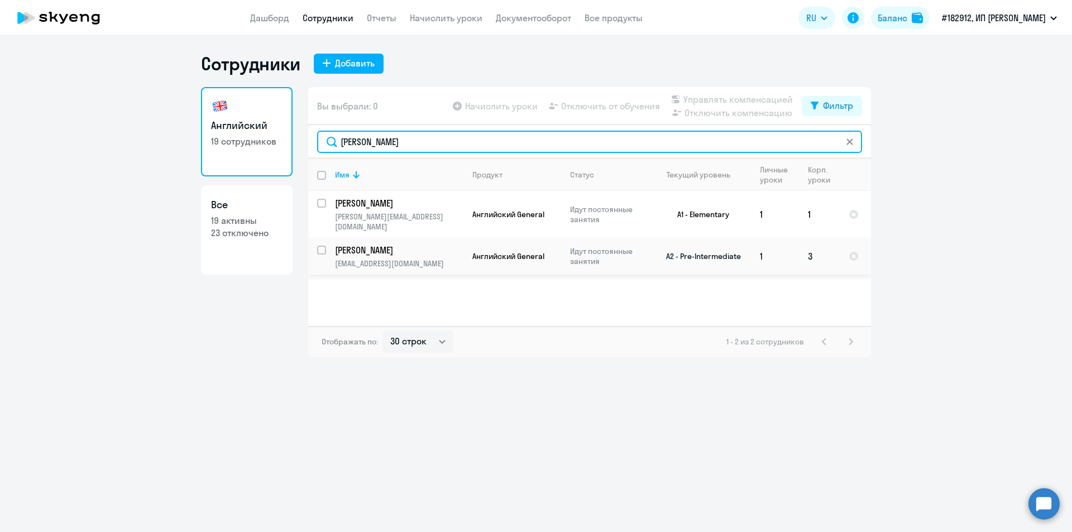
type input "[PERSON_NAME]"
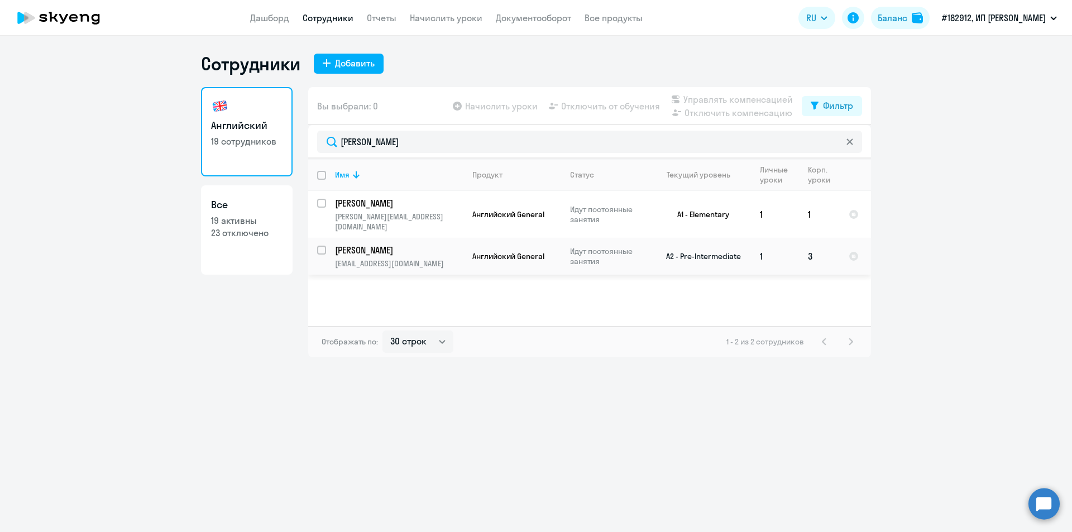
click at [373, 244] on p "[PERSON_NAME]" at bounding box center [398, 250] width 126 height 12
select select "english"
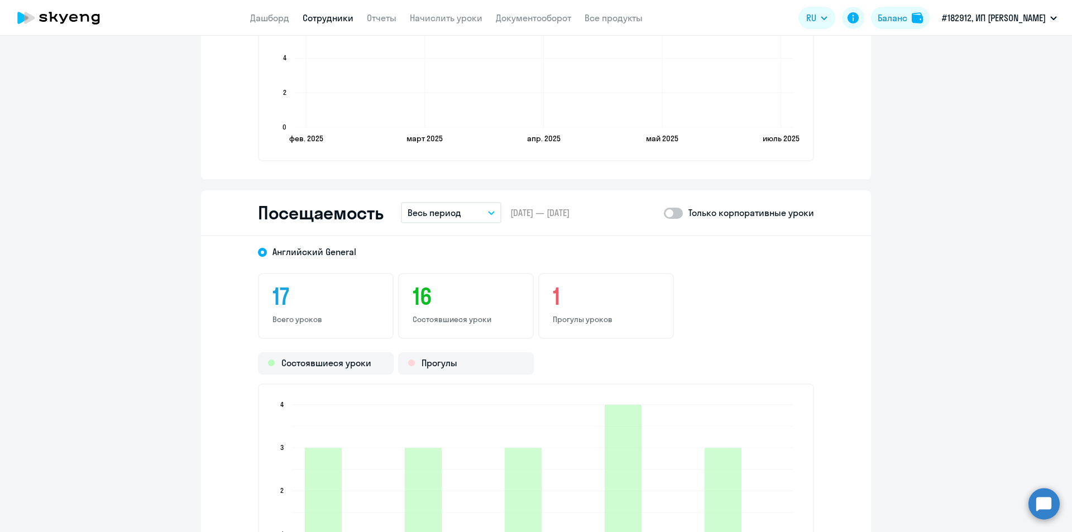
scroll to position [1395, 0]
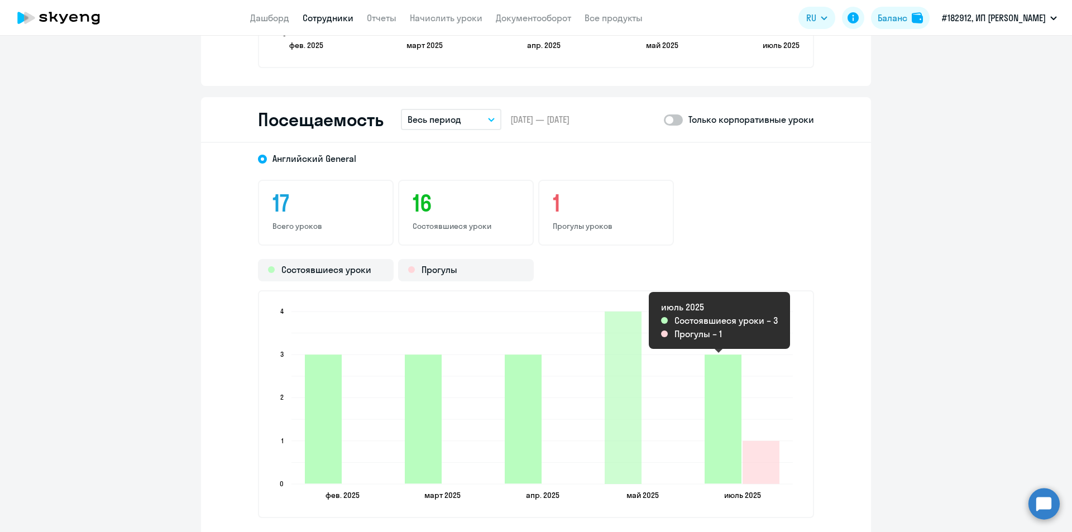
click at [727, 450] on icon "2025-07-08T21:00:00.000Z Состоявшиеся уроки 3" at bounding box center [722, 418] width 37 height 129
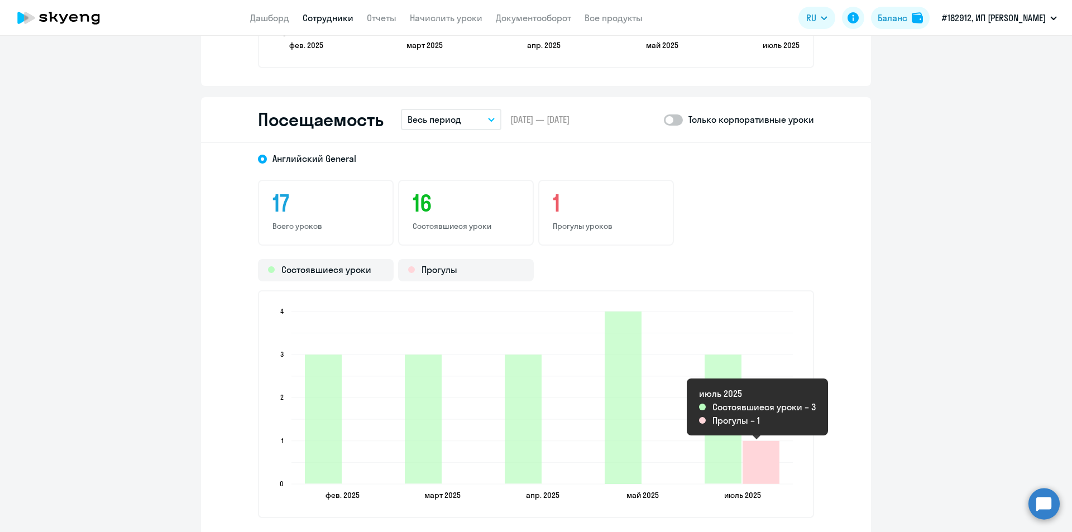
click at [749, 469] on icon "2025-07-08T21:00:00.000Z Прогулы 1" at bounding box center [760, 462] width 37 height 43
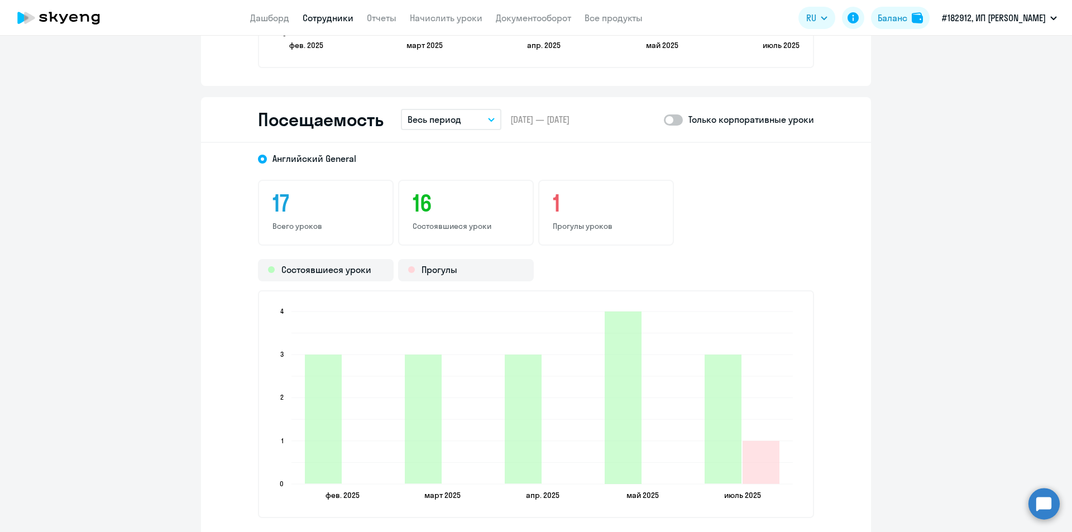
click at [488, 120] on icon "button" at bounding box center [491, 120] width 7 height 4
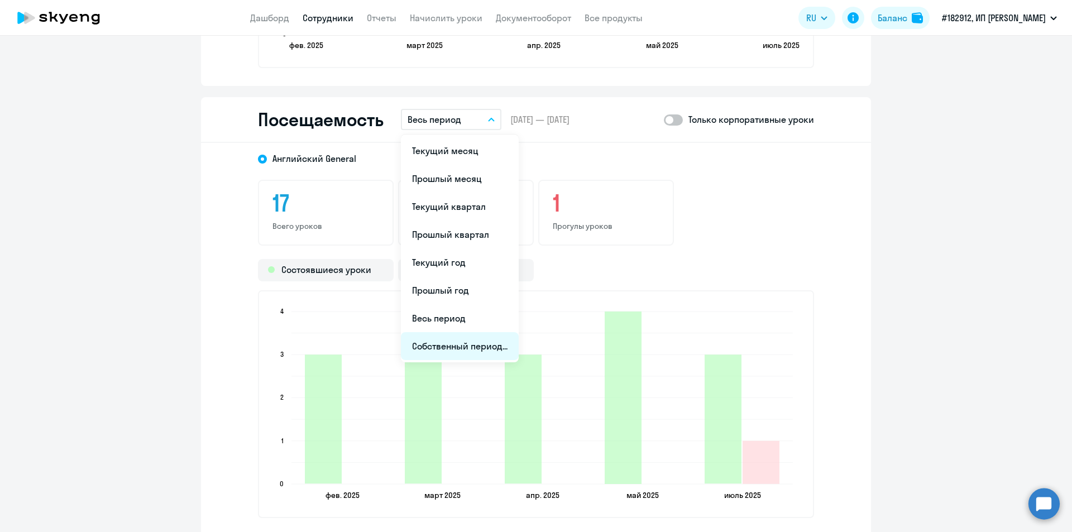
click at [450, 346] on li "Собственный период..." at bounding box center [460, 346] width 118 height 28
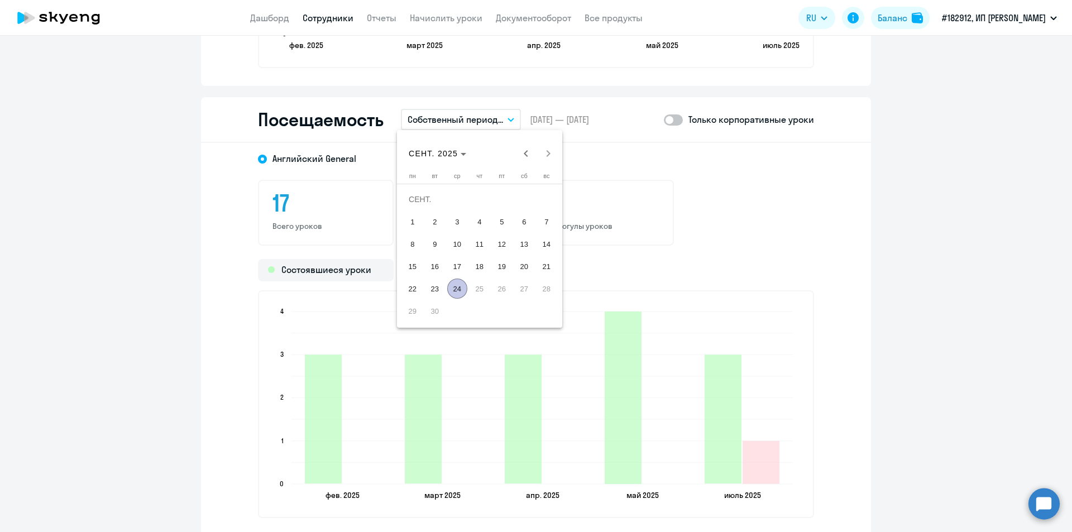
click at [516, 162] on div "[DATE] [DATE]" at bounding box center [480, 153] width 160 height 22
click at [525, 156] on span "Previous month" at bounding box center [526, 153] width 22 height 22
click at [438, 226] on span "1" at bounding box center [435, 222] width 20 height 20
click at [477, 306] on span "31" at bounding box center [479, 311] width 20 height 20
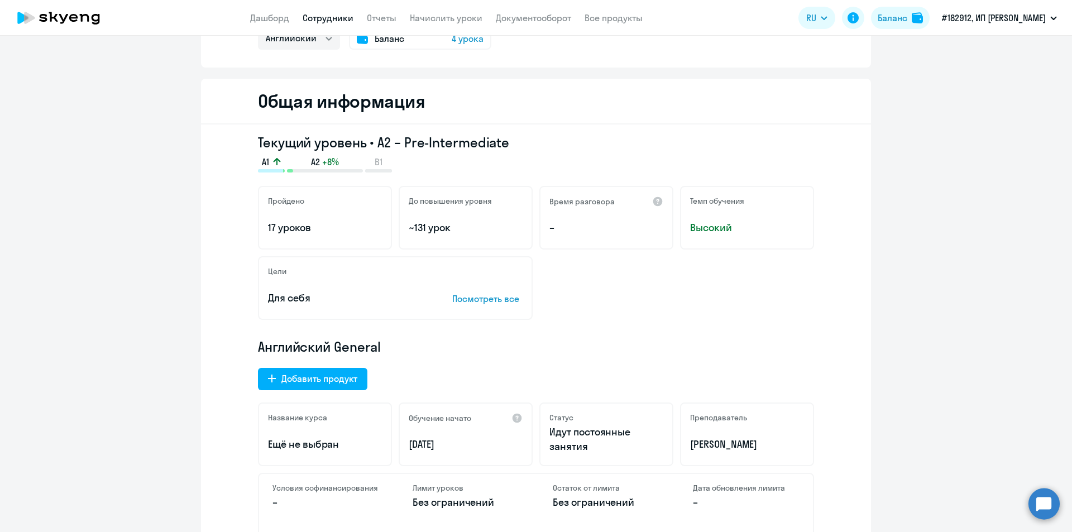
scroll to position [0, 0]
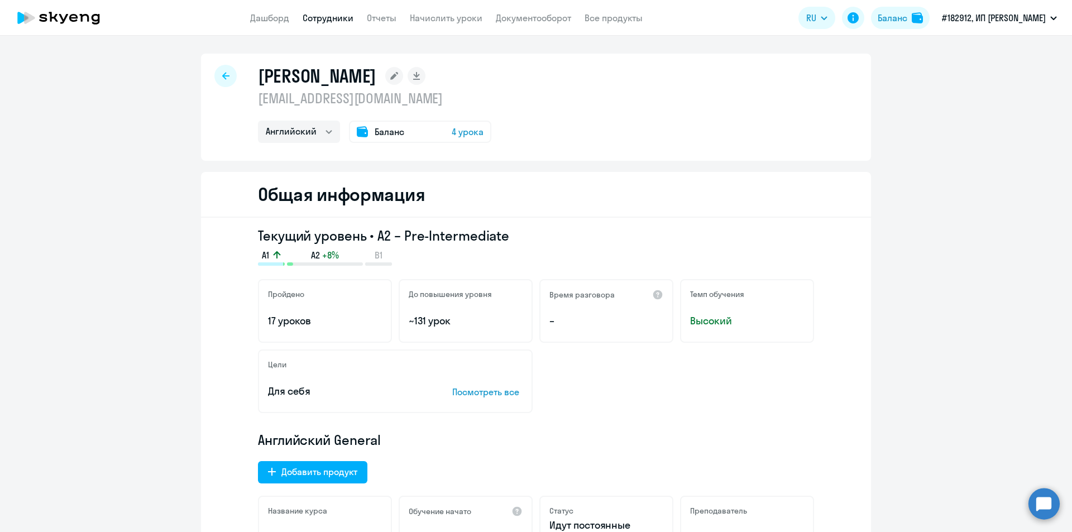
click at [316, 19] on link "Сотрудники" at bounding box center [328, 17] width 51 height 11
select select "30"
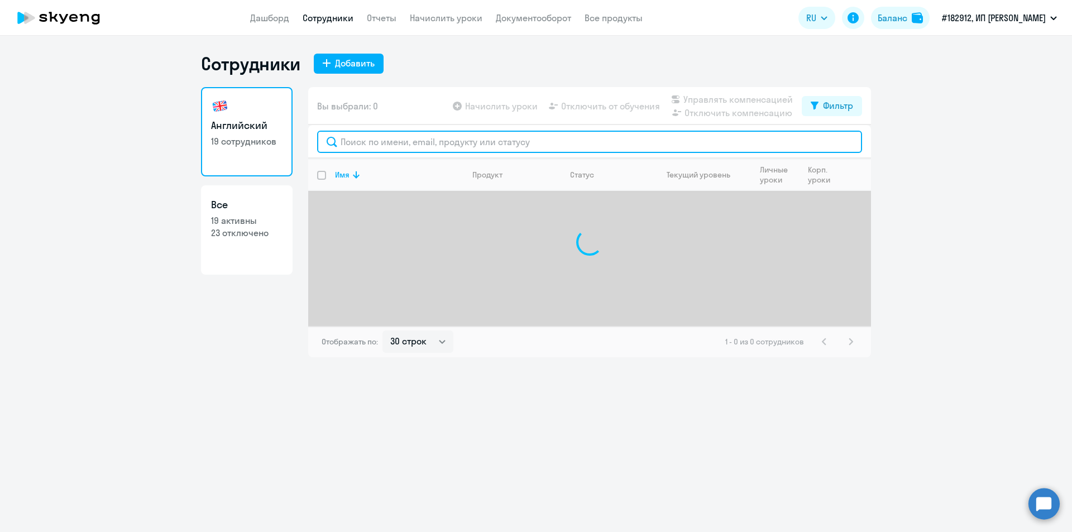
click at [390, 151] on input "text" at bounding box center [589, 142] width 545 height 22
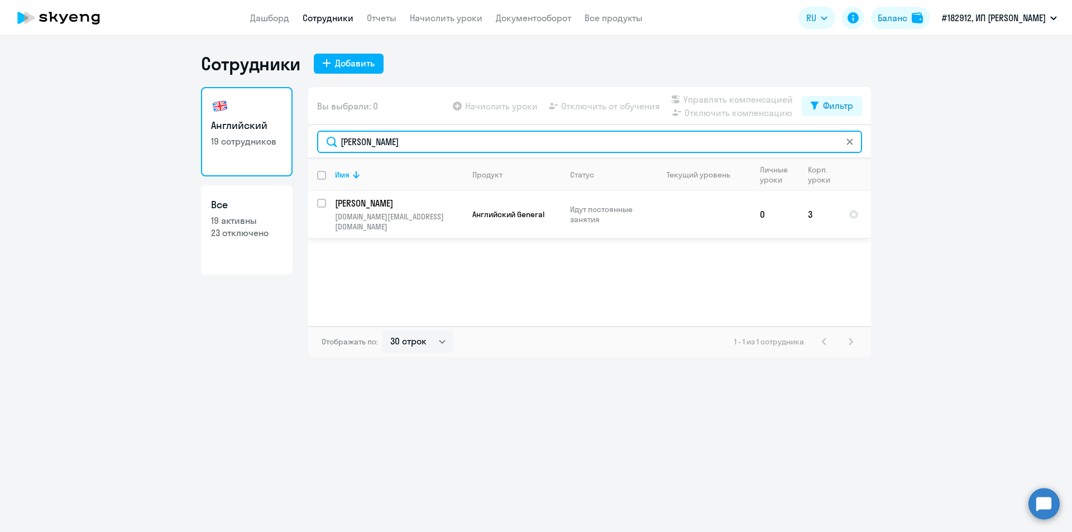
type input "[PERSON_NAME]"
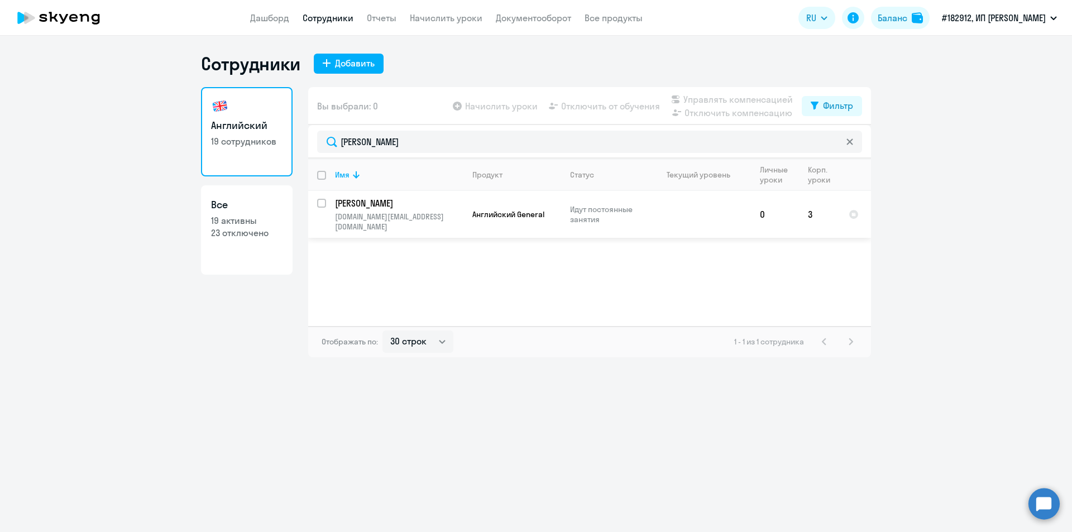
click at [366, 207] on p "[PERSON_NAME]" at bounding box center [398, 203] width 126 height 12
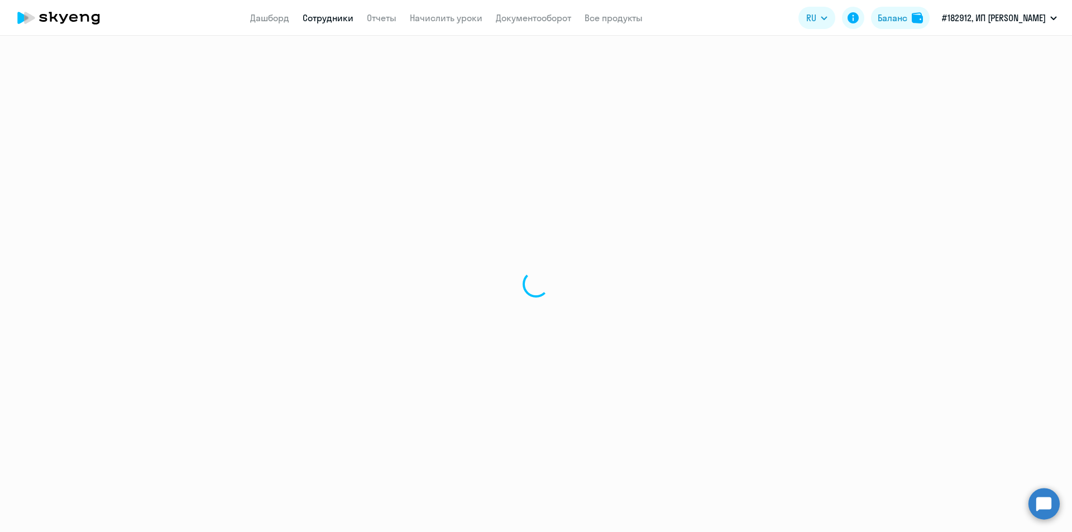
select select "english"
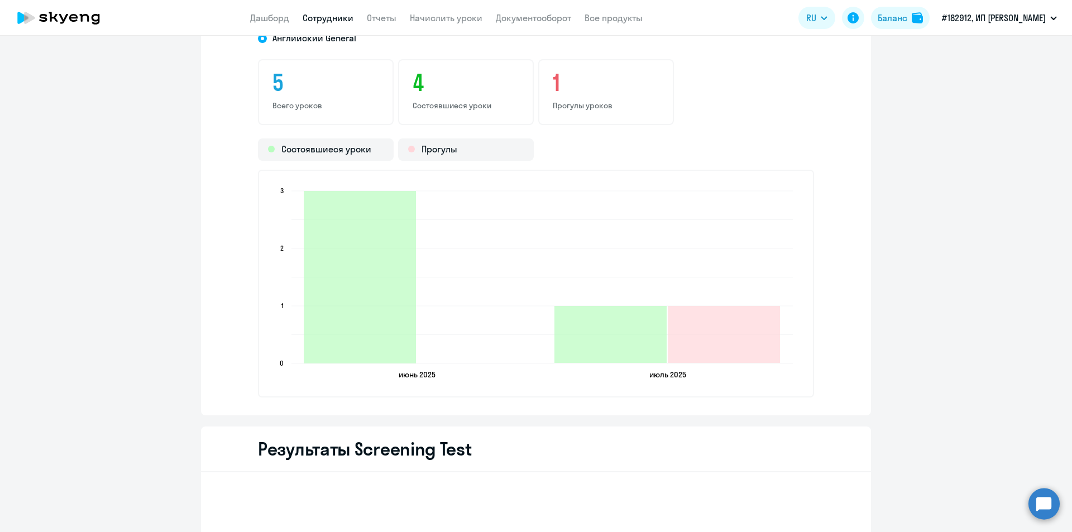
scroll to position [1210, 0]
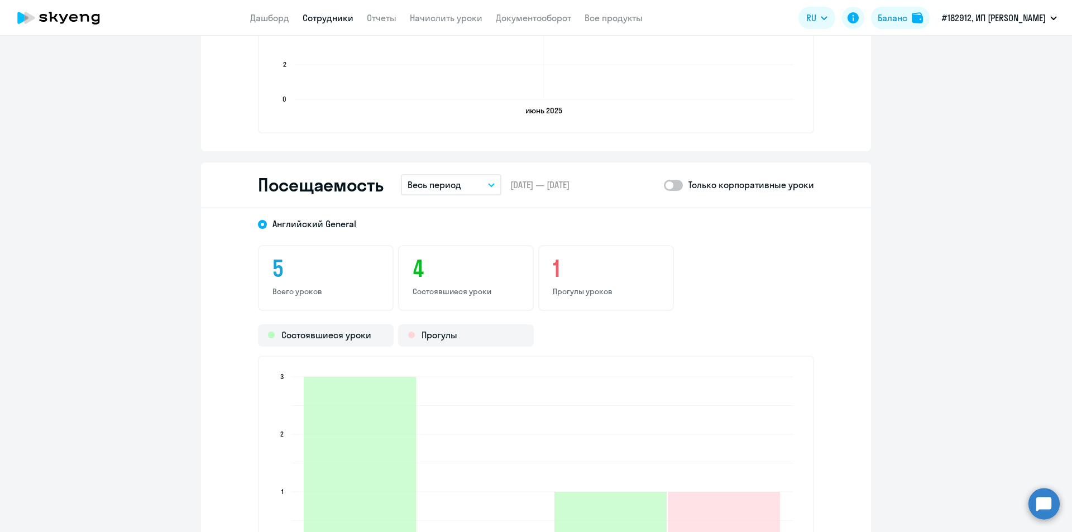
click at [486, 188] on button "Весь период" at bounding box center [451, 184] width 100 height 21
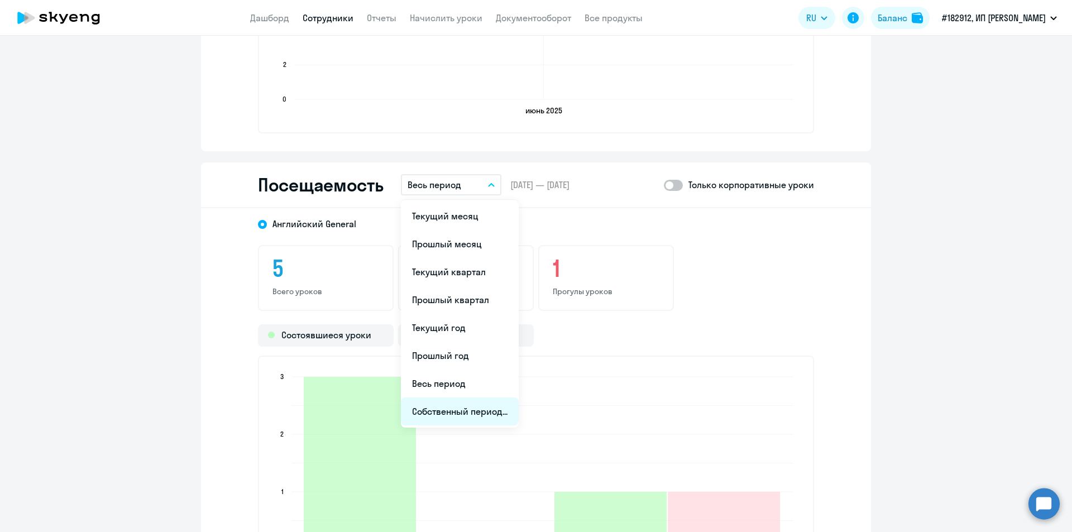
click at [445, 409] on li "Собственный период..." at bounding box center [460, 411] width 118 height 28
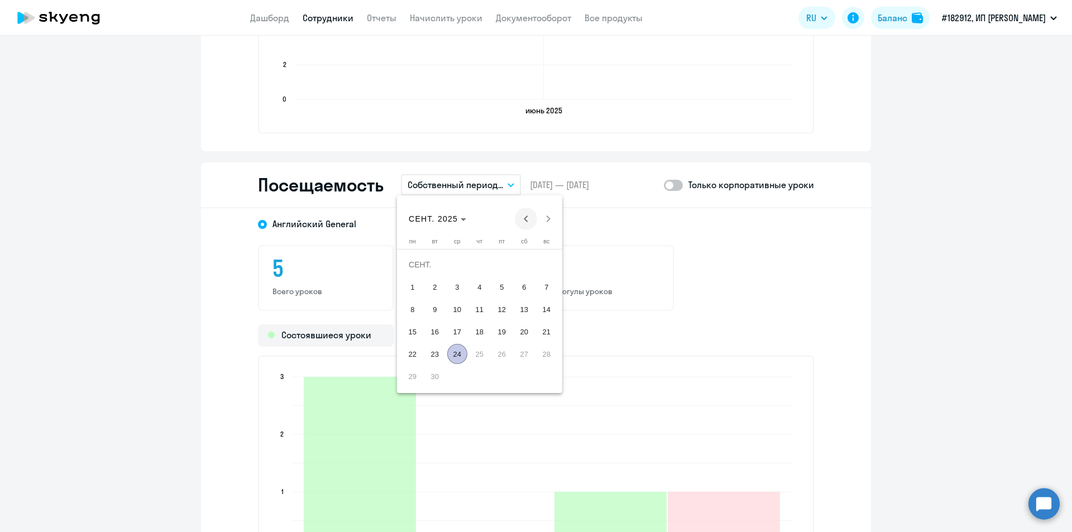
click at [527, 219] on span "Previous month" at bounding box center [526, 219] width 22 height 22
click at [431, 285] on span "1" at bounding box center [435, 287] width 20 height 20
click at [477, 376] on span "31" at bounding box center [479, 376] width 20 height 20
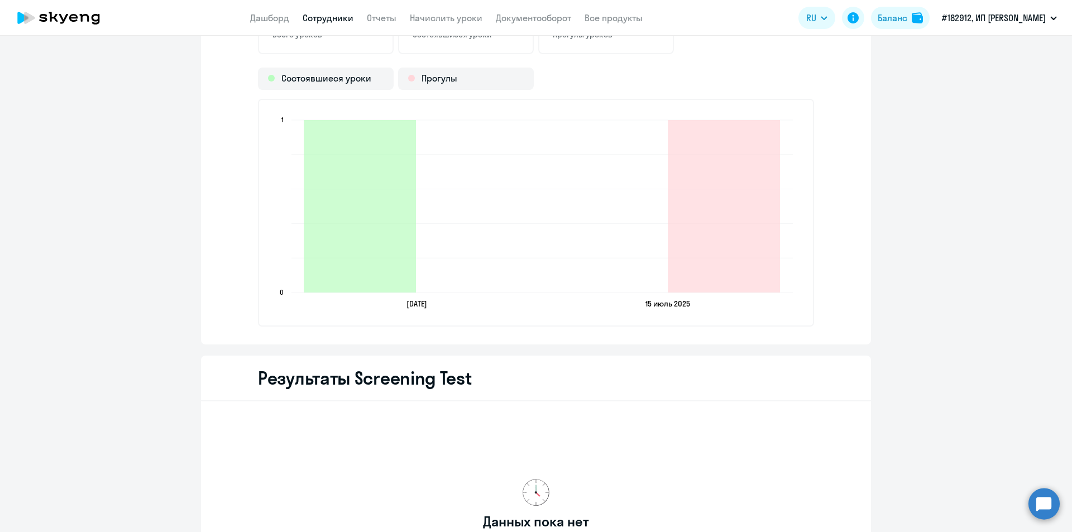
scroll to position [1489, 0]
